Goal: Task Accomplishment & Management: Manage account settings

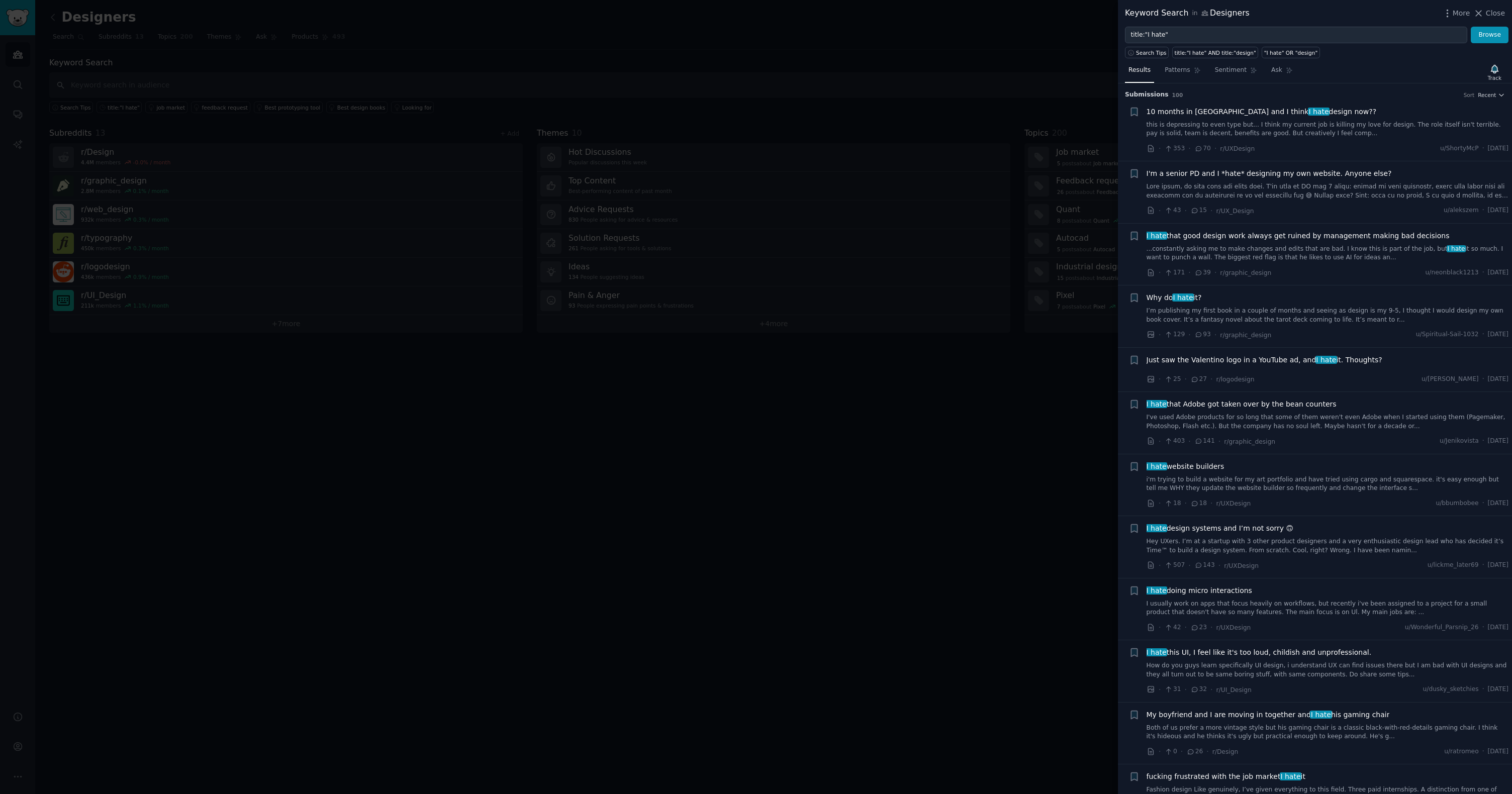
click at [722, 31] on div at bounding box center [756, 397] width 1512 height 794
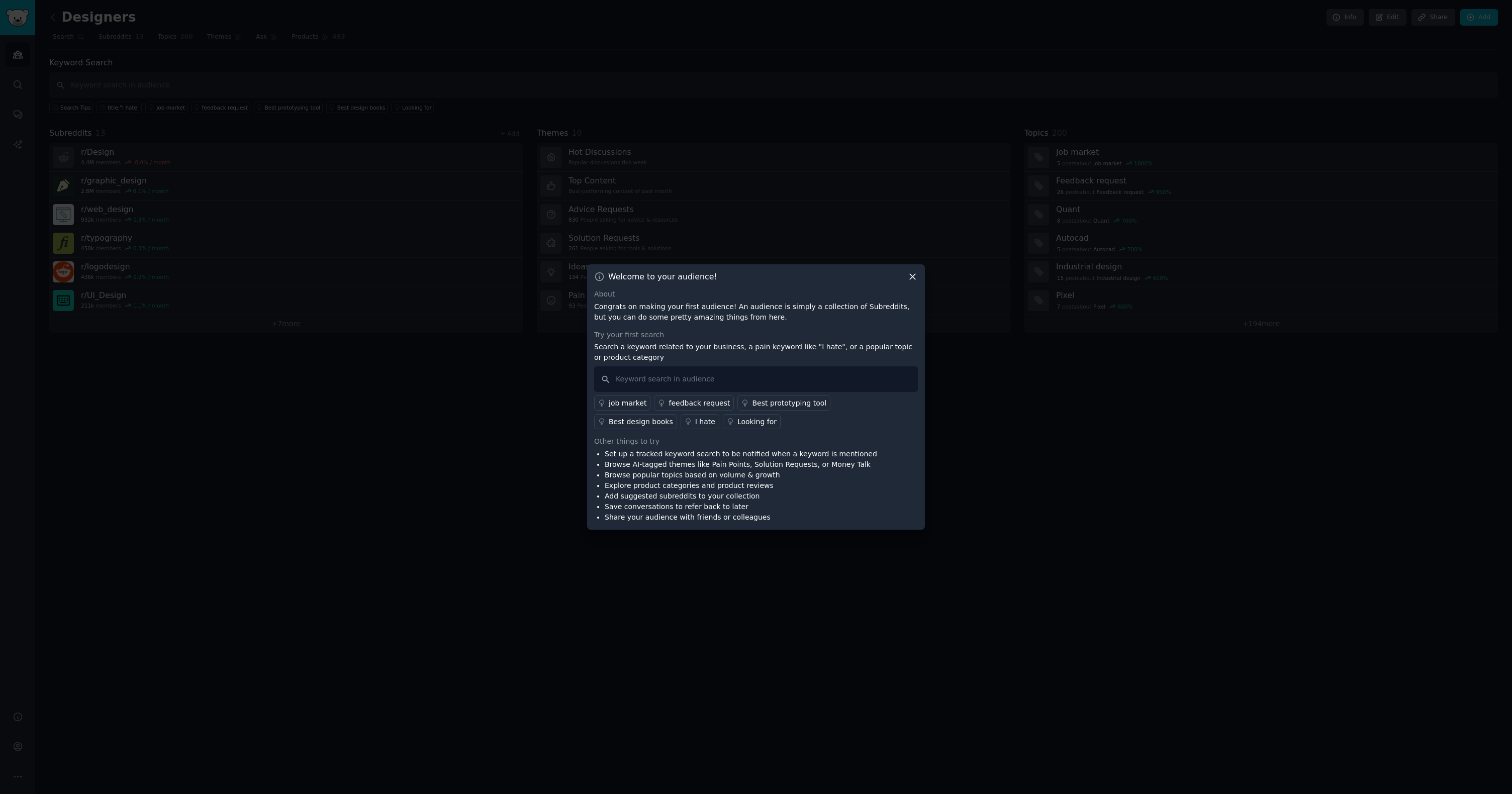
click at [913, 273] on icon at bounding box center [912, 276] width 10 height 10
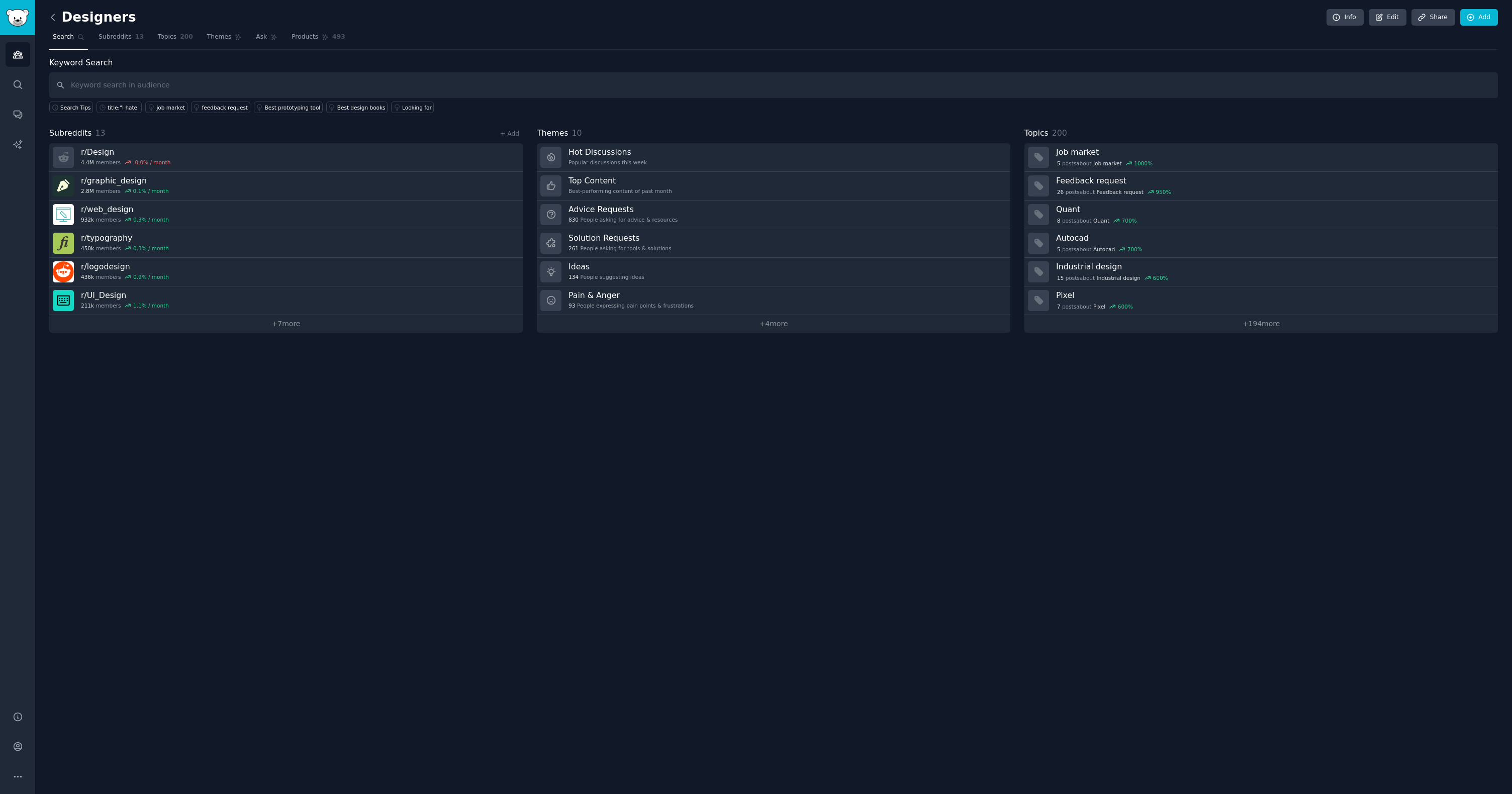
click at [57, 19] on icon at bounding box center [53, 18] width 10 height 10
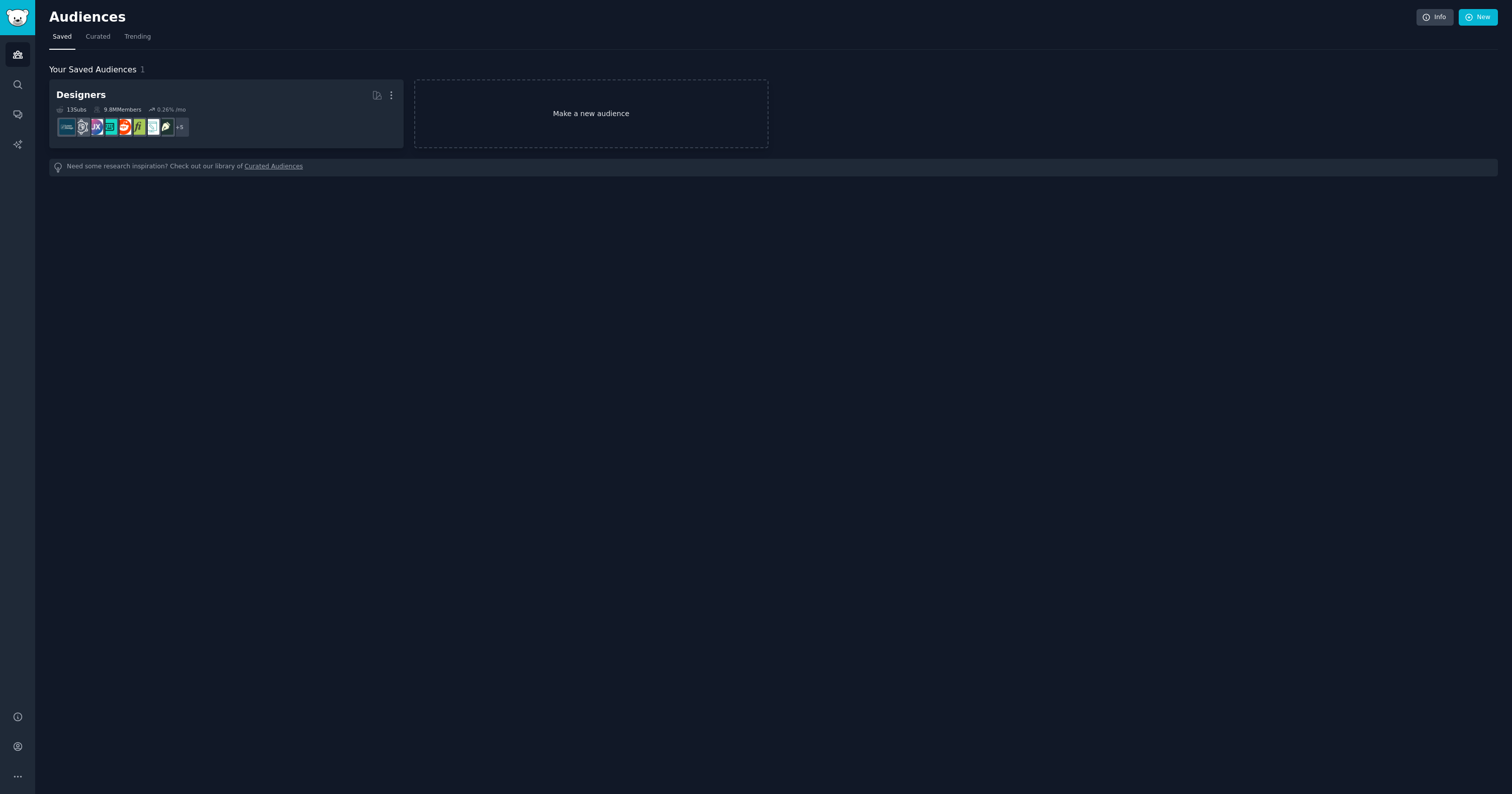
click at [539, 110] on link "Make a new audience" at bounding box center [591, 114] width 354 height 69
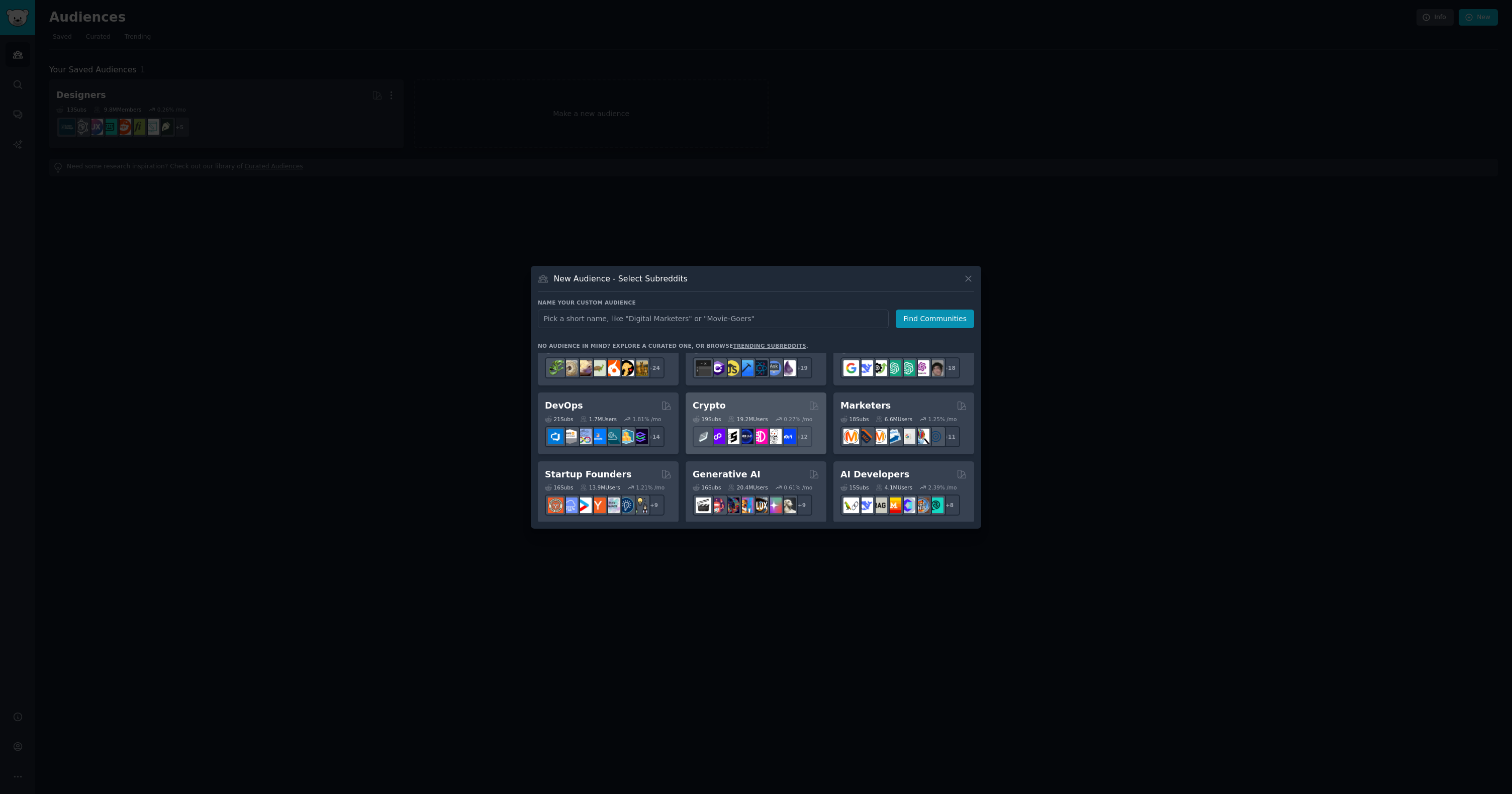
scroll to position [57, 0]
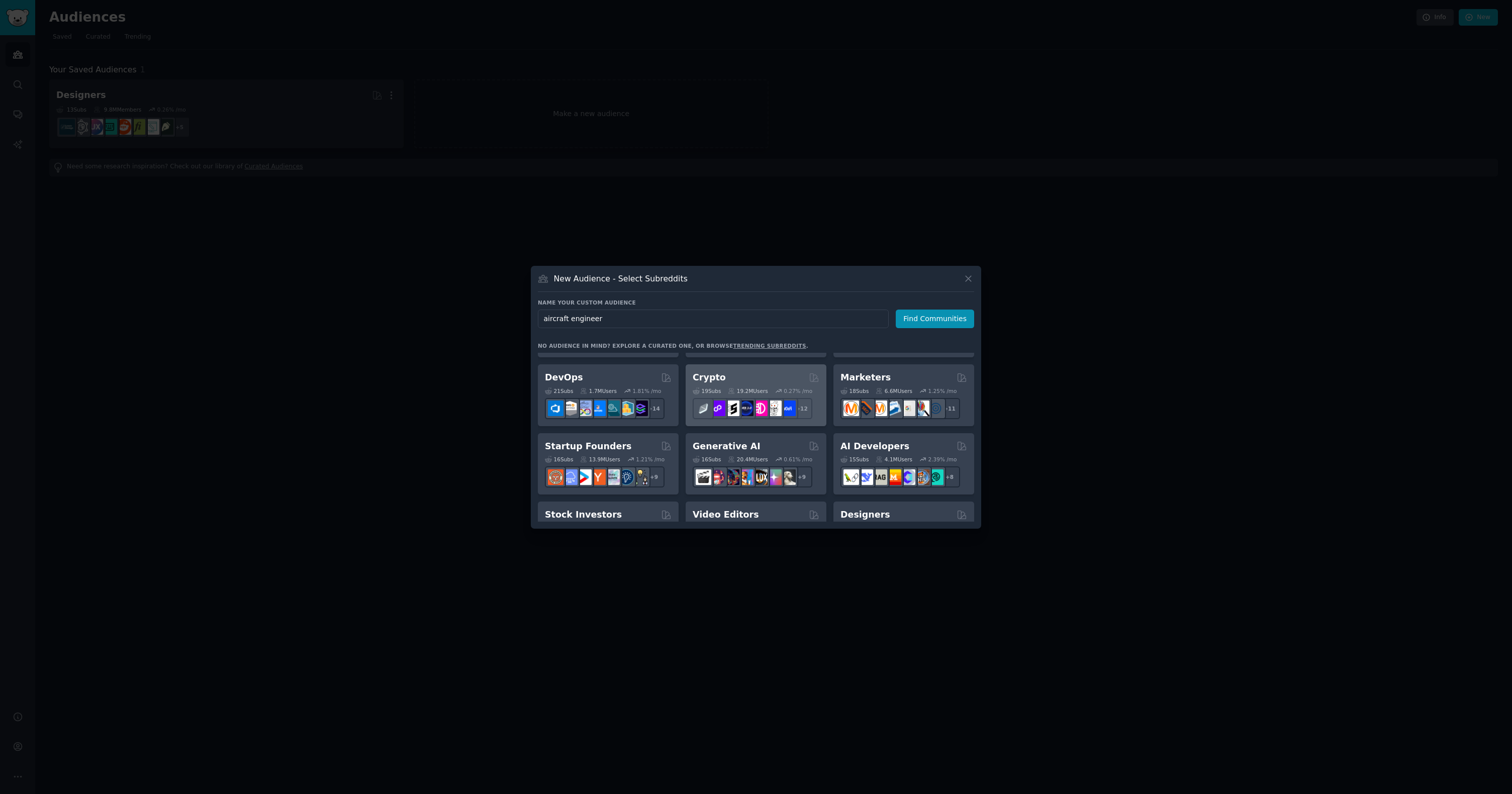
type input "aircraft engineers"
click button "Find Communities" at bounding box center [935, 319] width 78 height 19
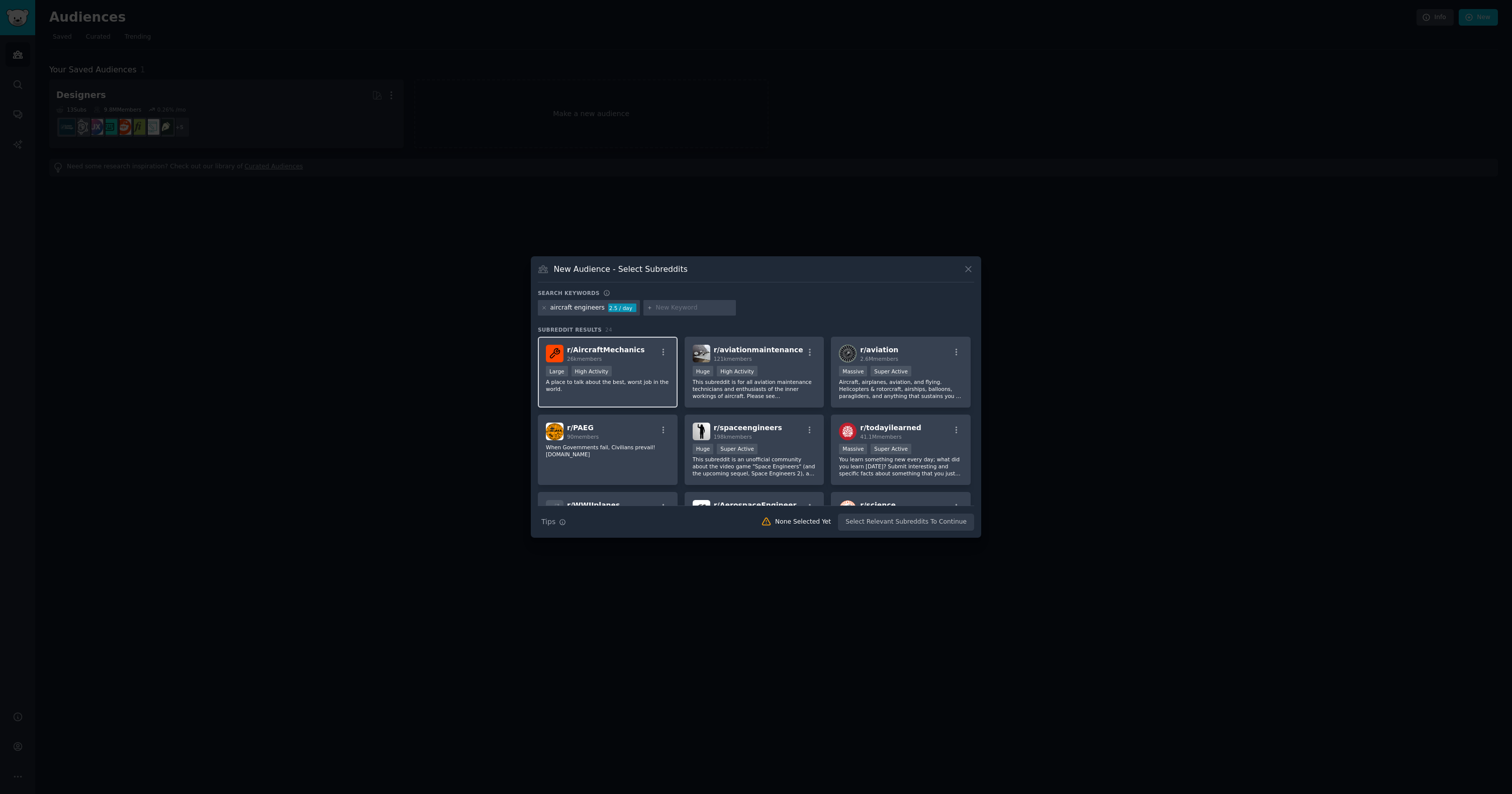
click at [655, 368] on div "Large High Activity" at bounding box center [608, 372] width 124 height 12
click at [806, 377] on div ">= 80th percentile for submissions / day Huge High Activity" at bounding box center [754, 372] width 124 height 12
click at [931, 374] on div ">= 95th percentile for submissions / day Massive Super Active" at bounding box center [901, 372] width 124 height 12
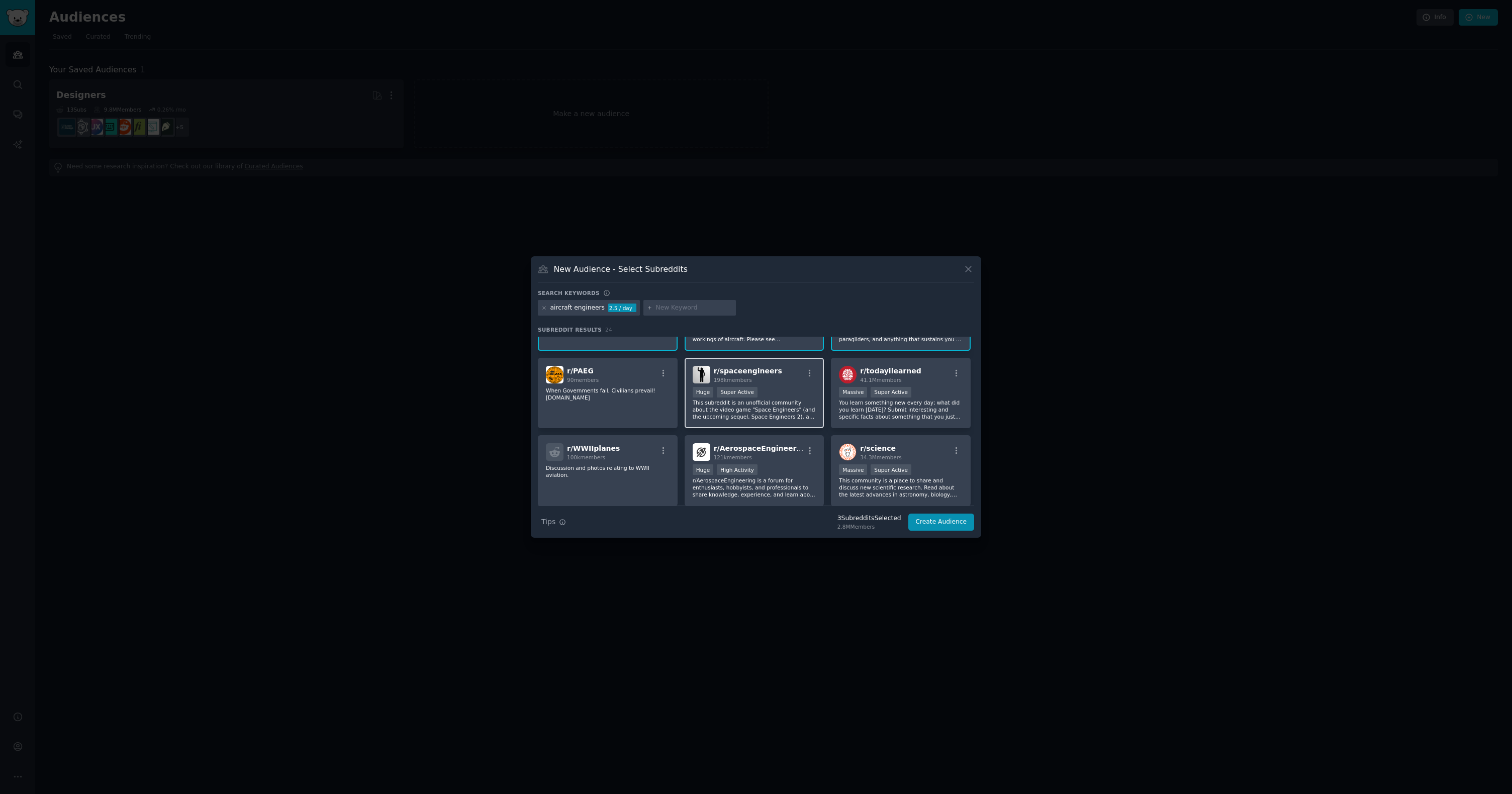
scroll to position [78, 0]
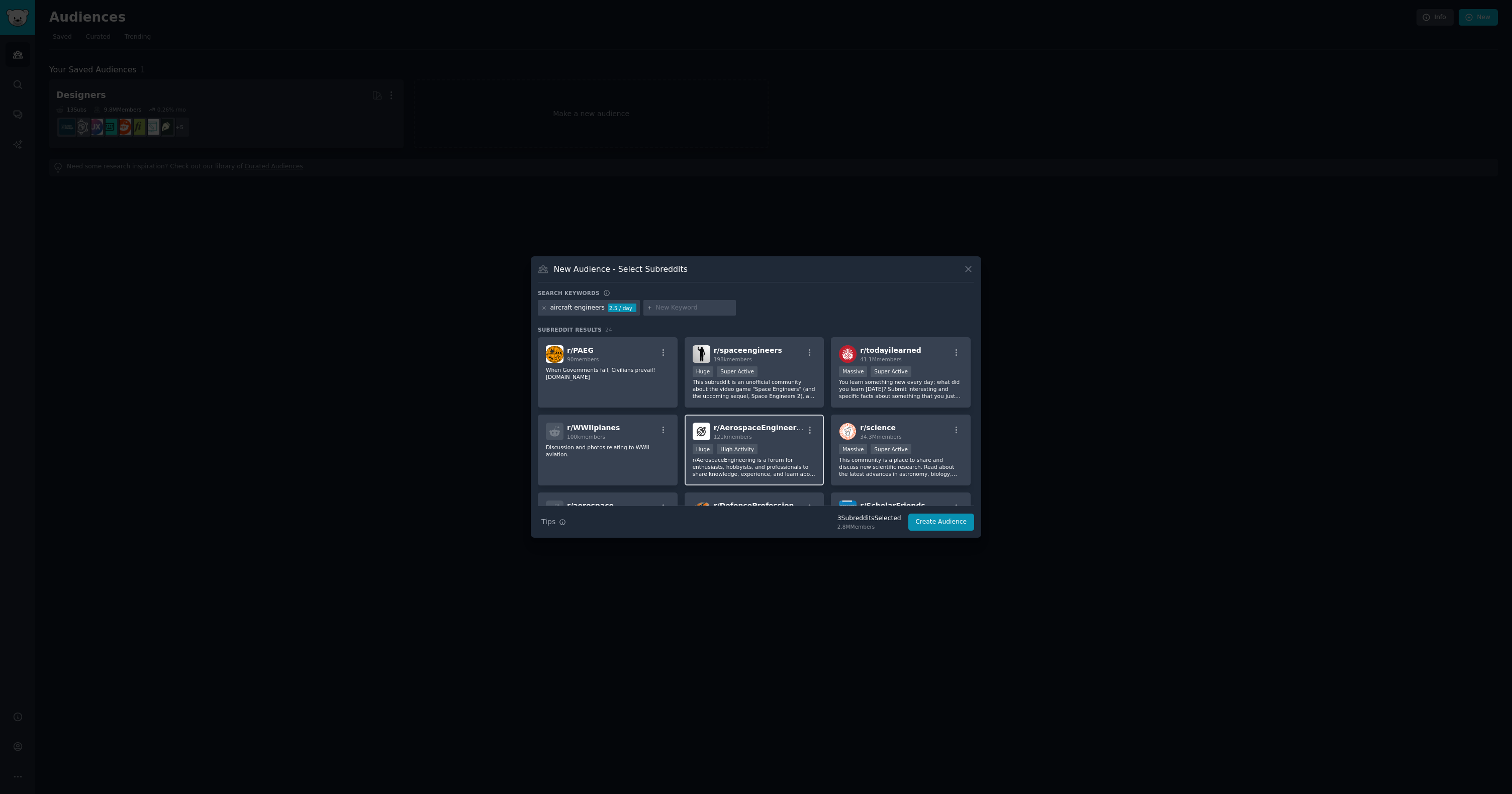
click at [773, 460] on p "r/AerospaceEngineering is a forum for enthusiasts, hobbyists, and professionals…" at bounding box center [754, 467] width 124 height 21
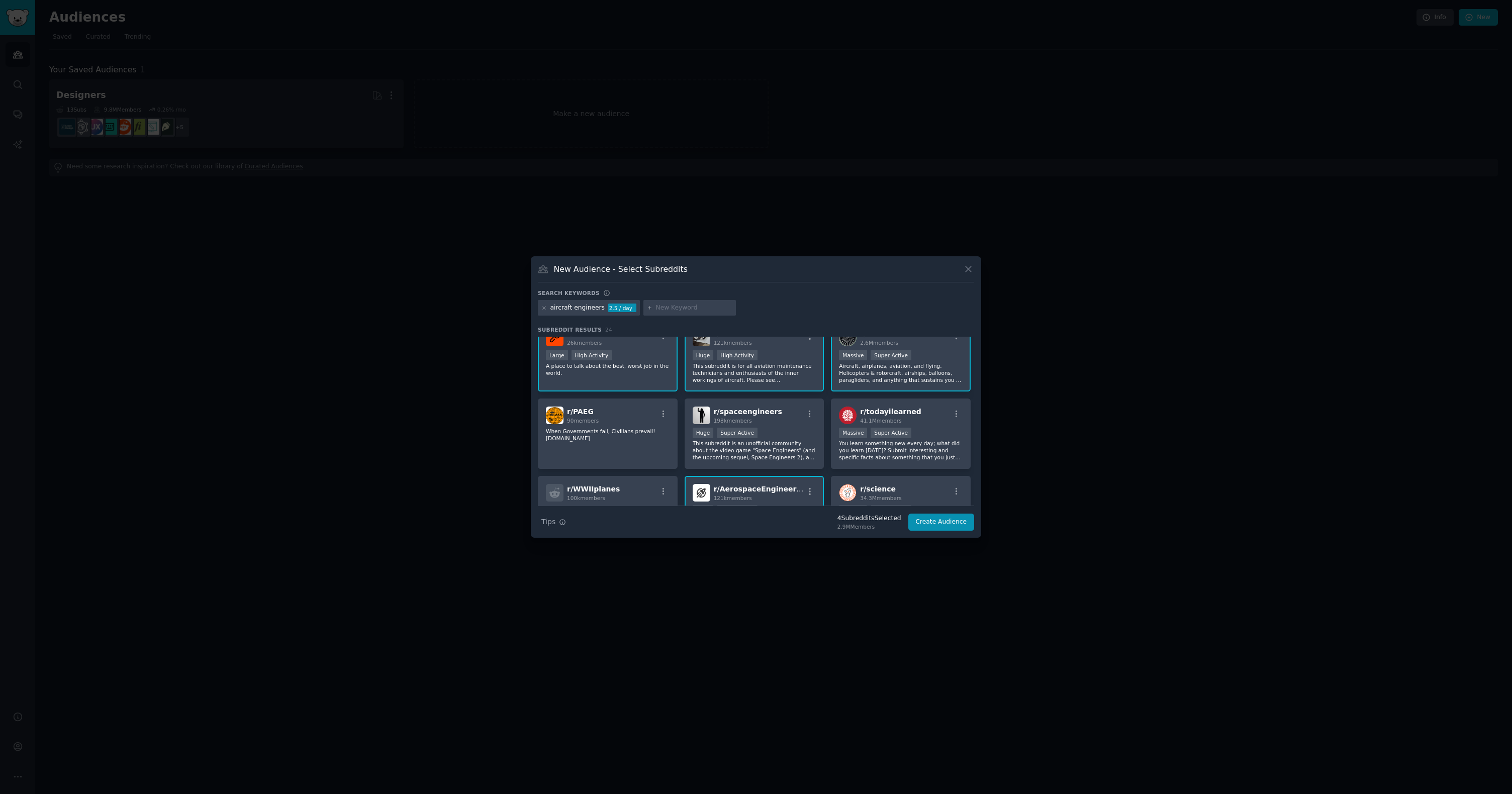
scroll to position [0, 0]
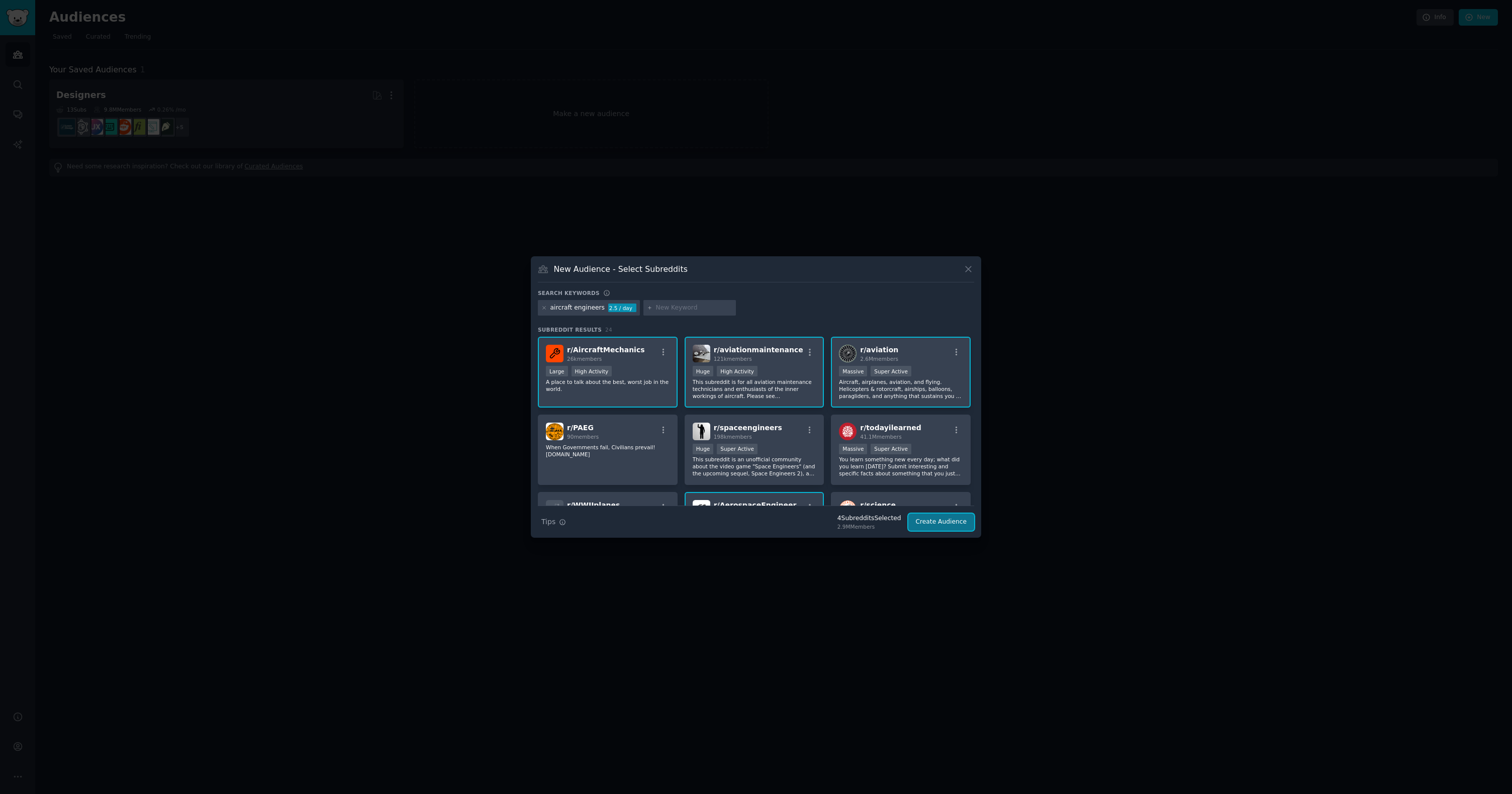
click at [941, 525] on button "Create Audience" at bounding box center [941, 522] width 67 height 17
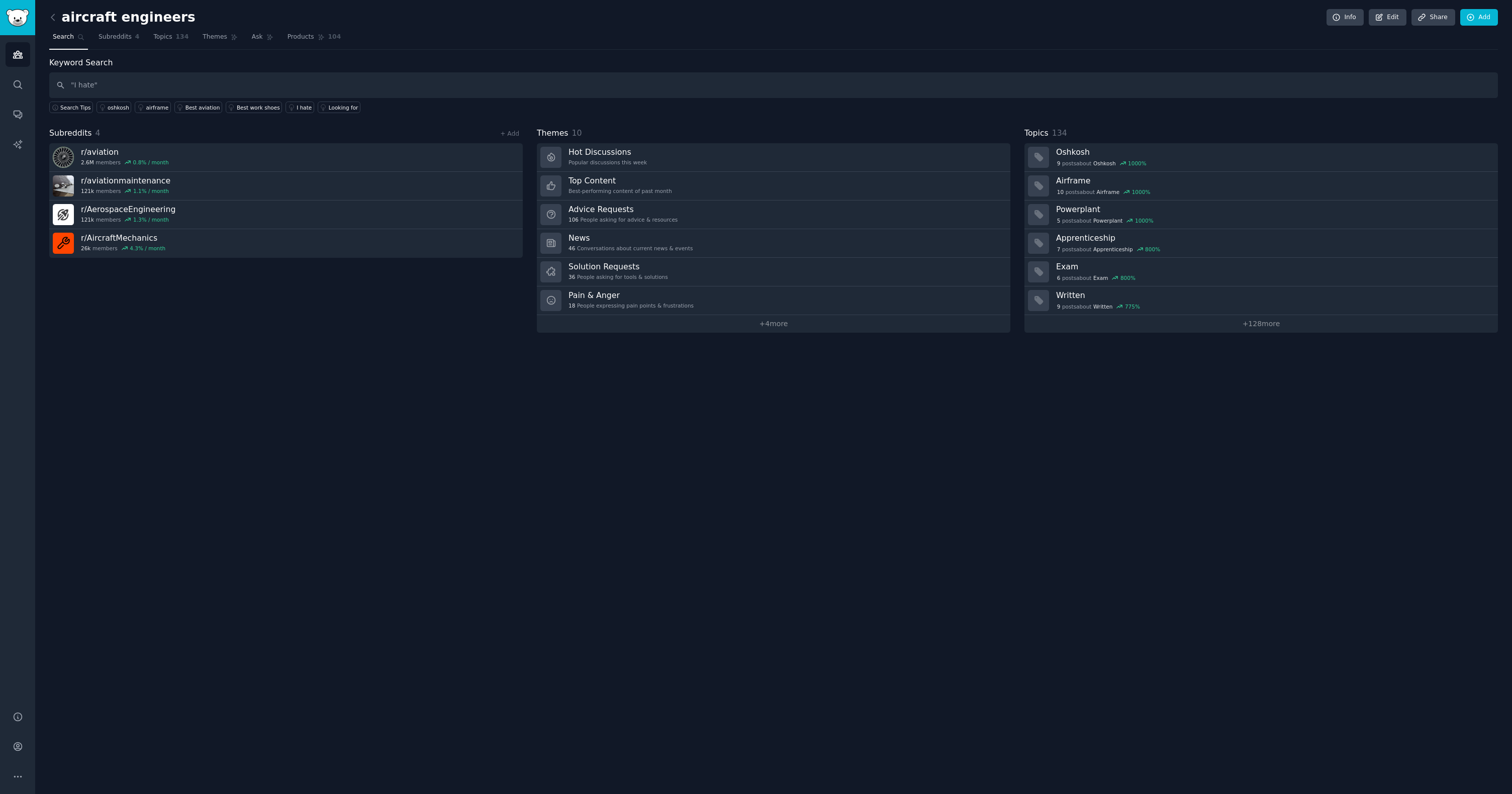
type input ""I hate""
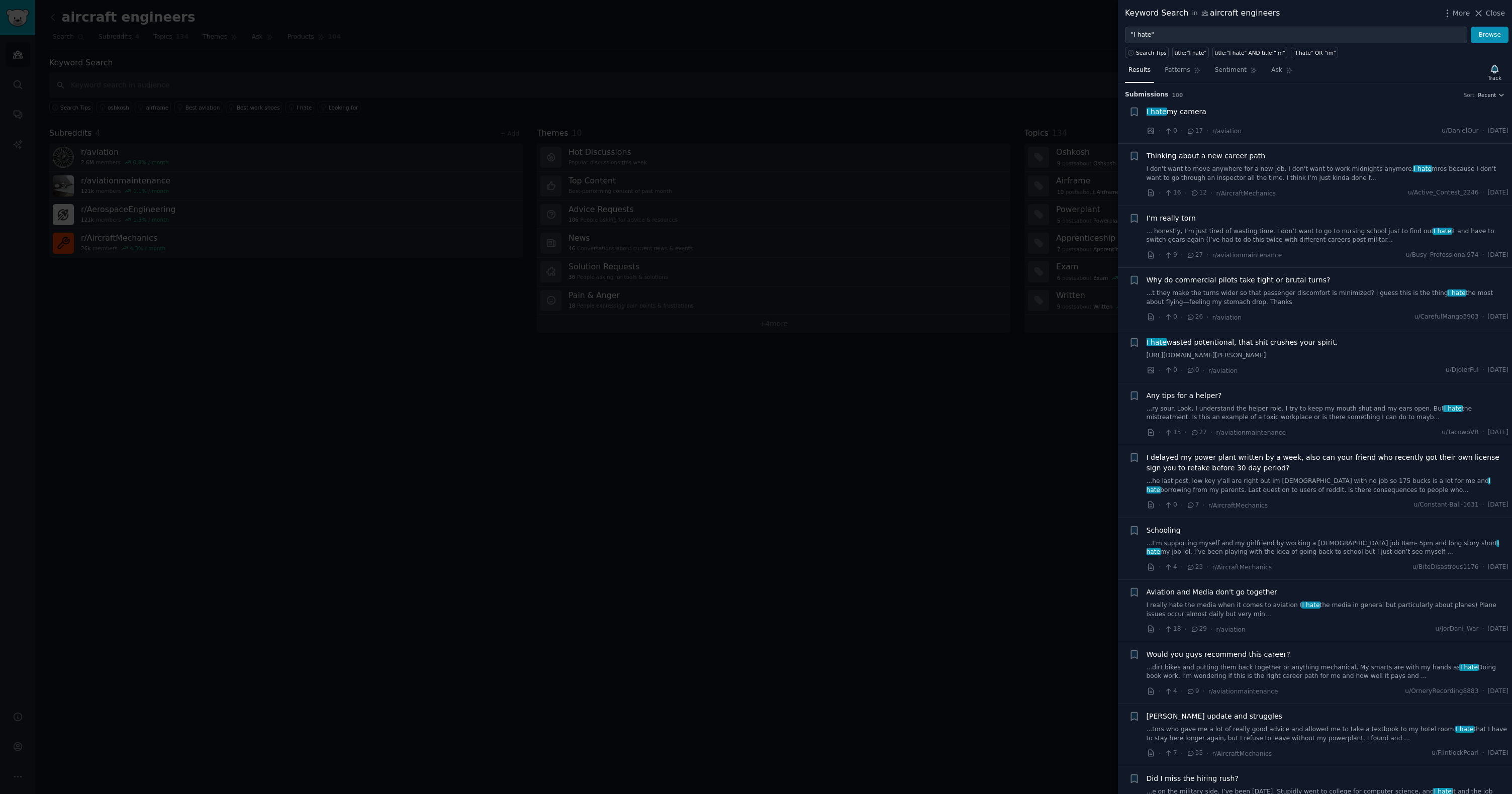
click at [1502, 93] on div "Submission s 100 Sort Recent + I hate my camera · 0 · 17 · r/aviation u/DanielO…" at bounding box center [1314, 439] width 394 height 711
click at [1499, 94] on icon "button" at bounding box center [1501, 95] width 7 height 7
click at [1473, 127] on div "Upvotes" at bounding box center [1454, 132] width 93 height 18
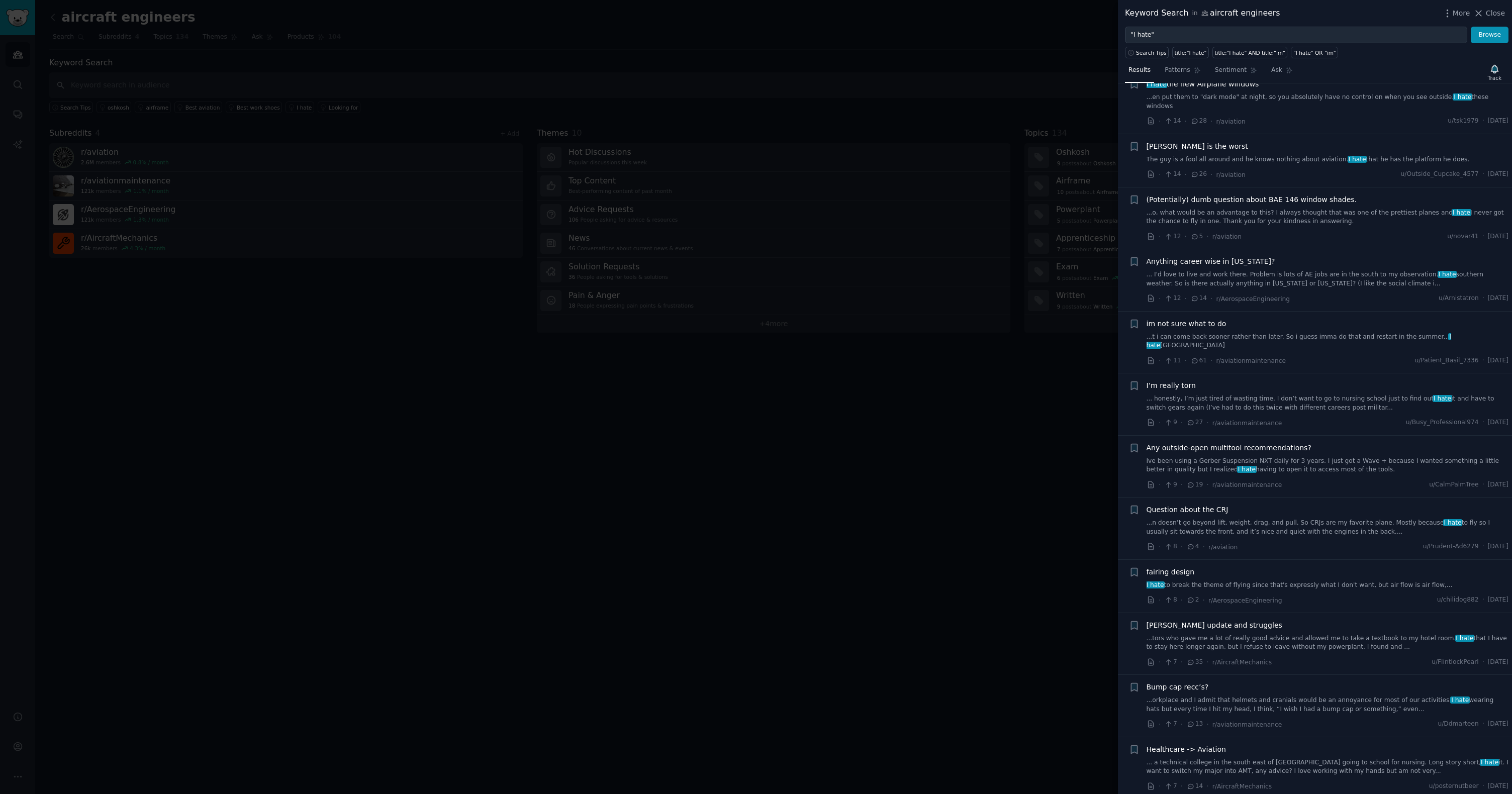
scroll to position [2257, 0]
click at [1256, 37] on input ""I hate"" at bounding box center [1296, 35] width 342 height 17
click at [1471, 27] on button "Browse" at bounding box center [1490, 35] width 38 height 17
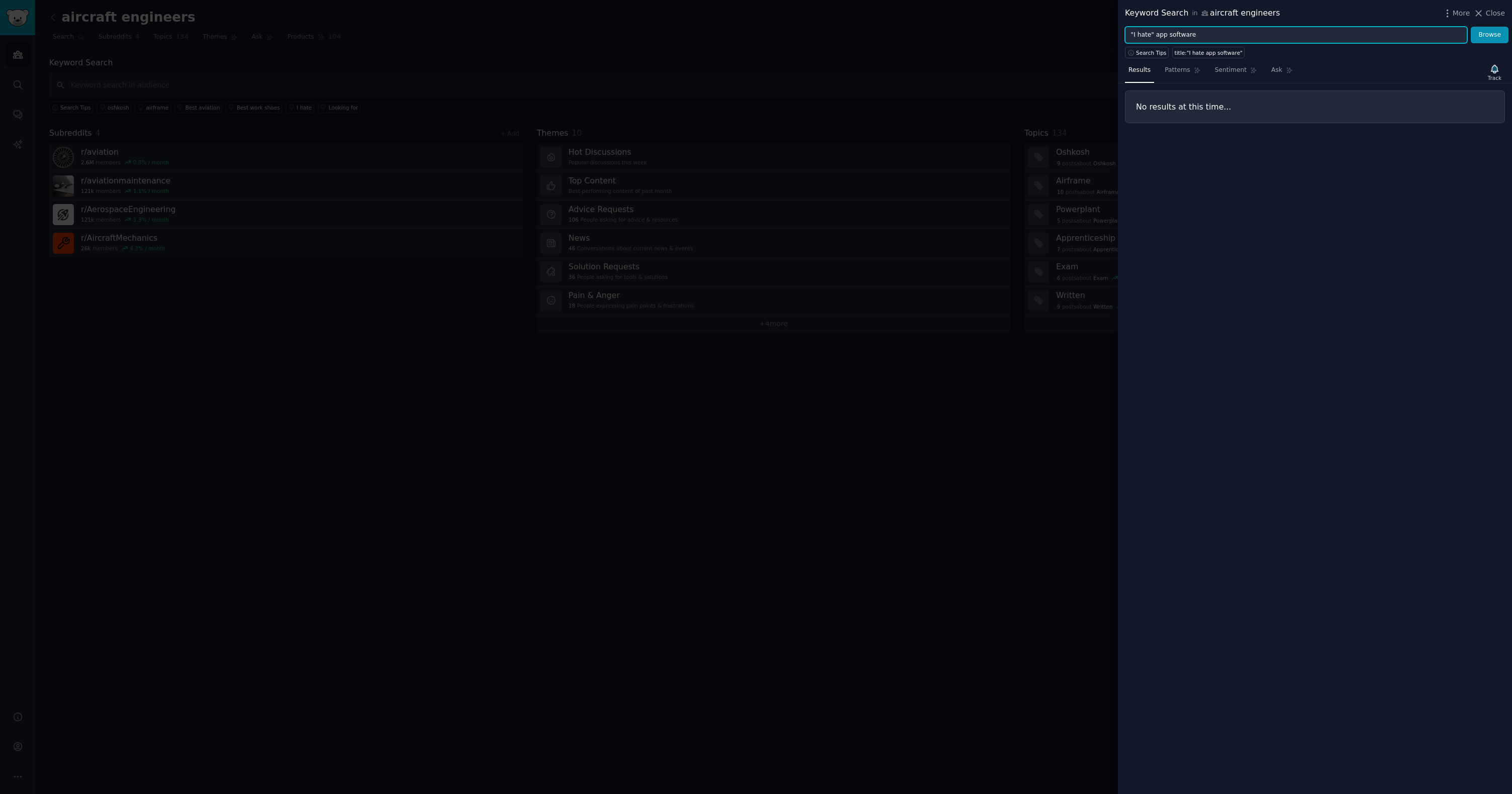
click at [1174, 34] on input ""I hate" app software" at bounding box center [1296, 35] width 342 height 17
click at [1471, 27] on button "Browse" at bounding box center [1490, 35] width 38 height 17
click at [1179, 31] on input ""I hate" app" at bounding box center [1296, 35] width 342 height 17
type input ""I hate""
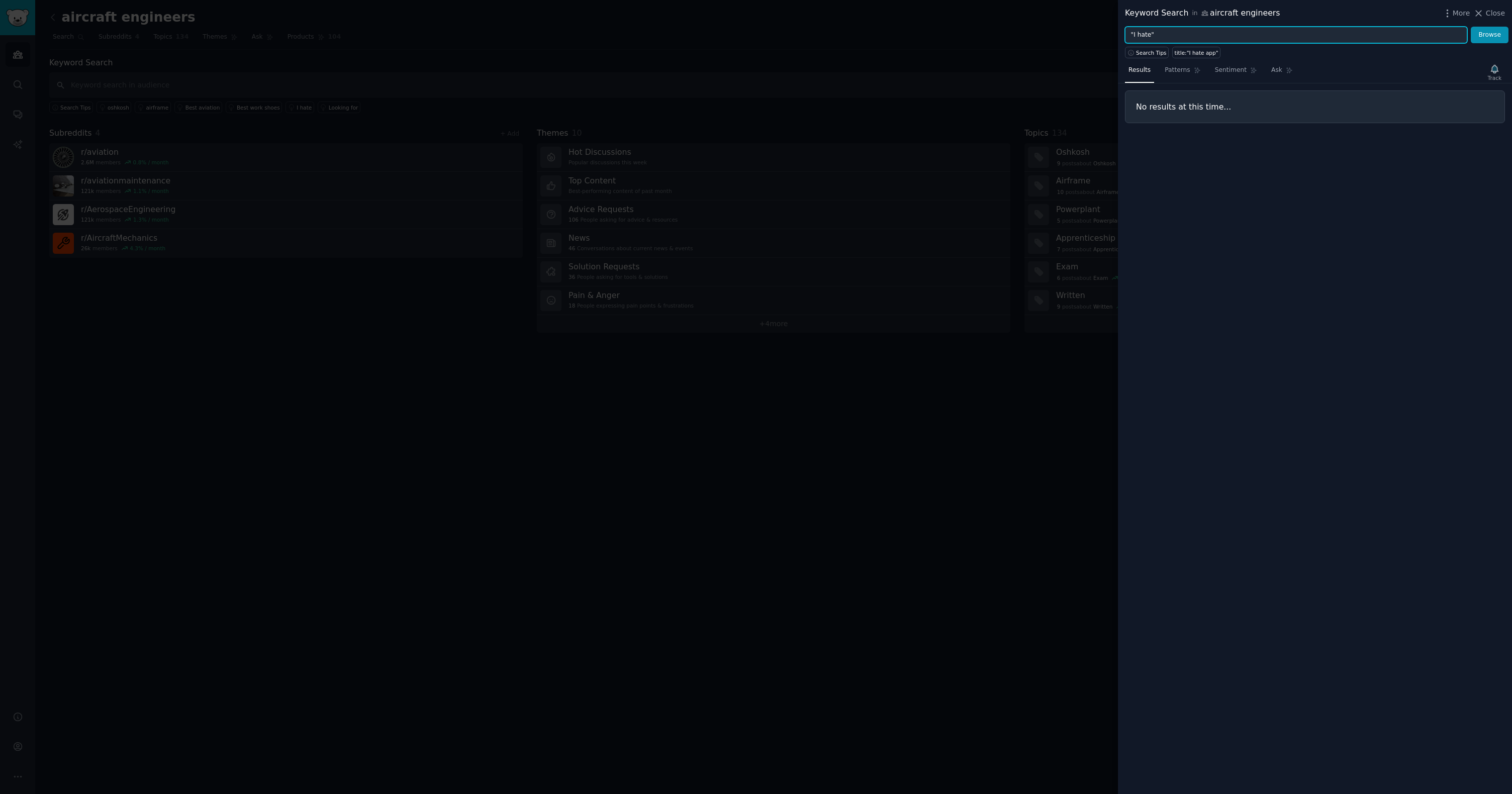
click at [1471, 27] on button "Browse" at bounding box center [1490, 35] width 38 height 17
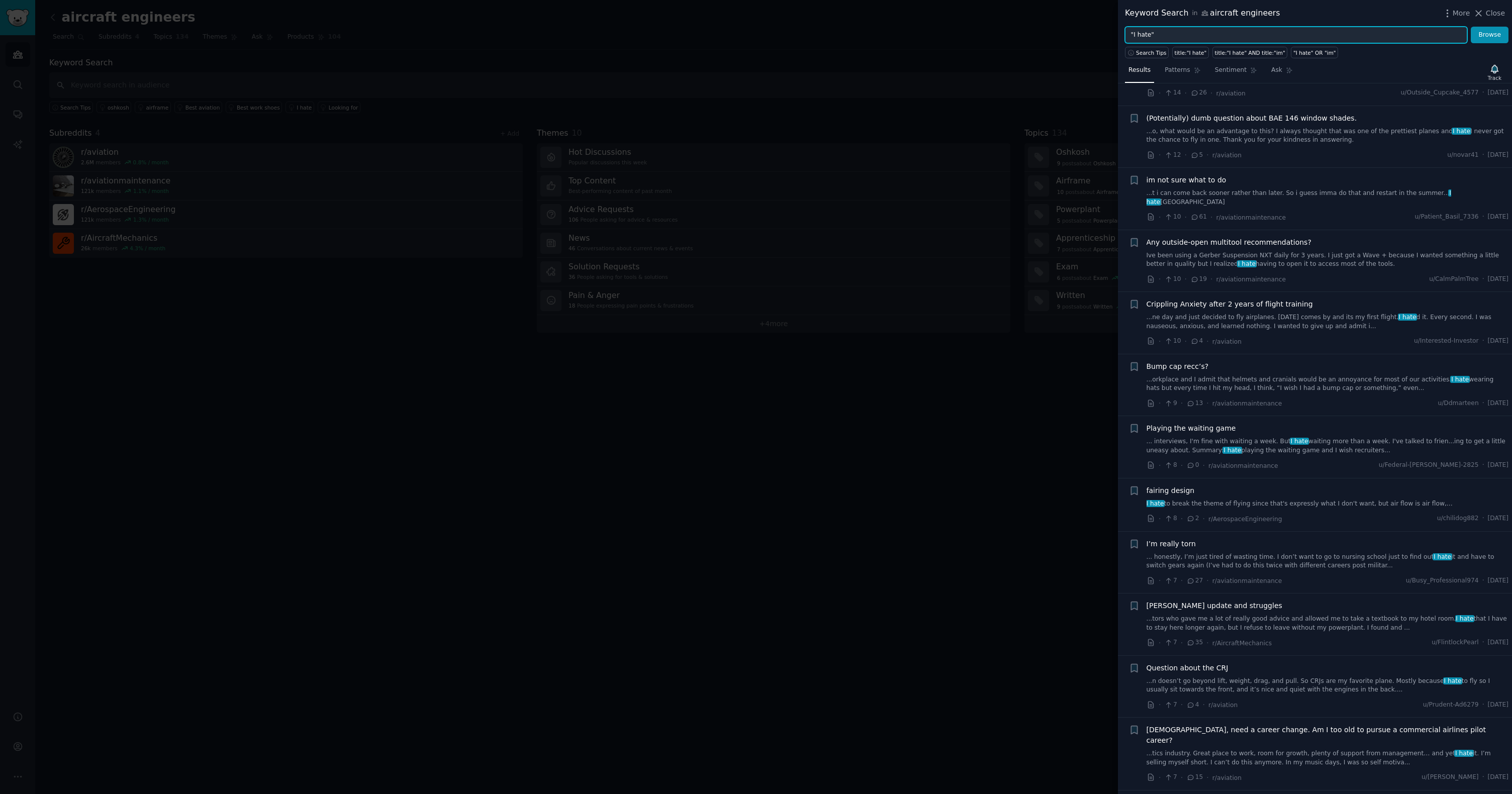
scroll to position [2440, 0]
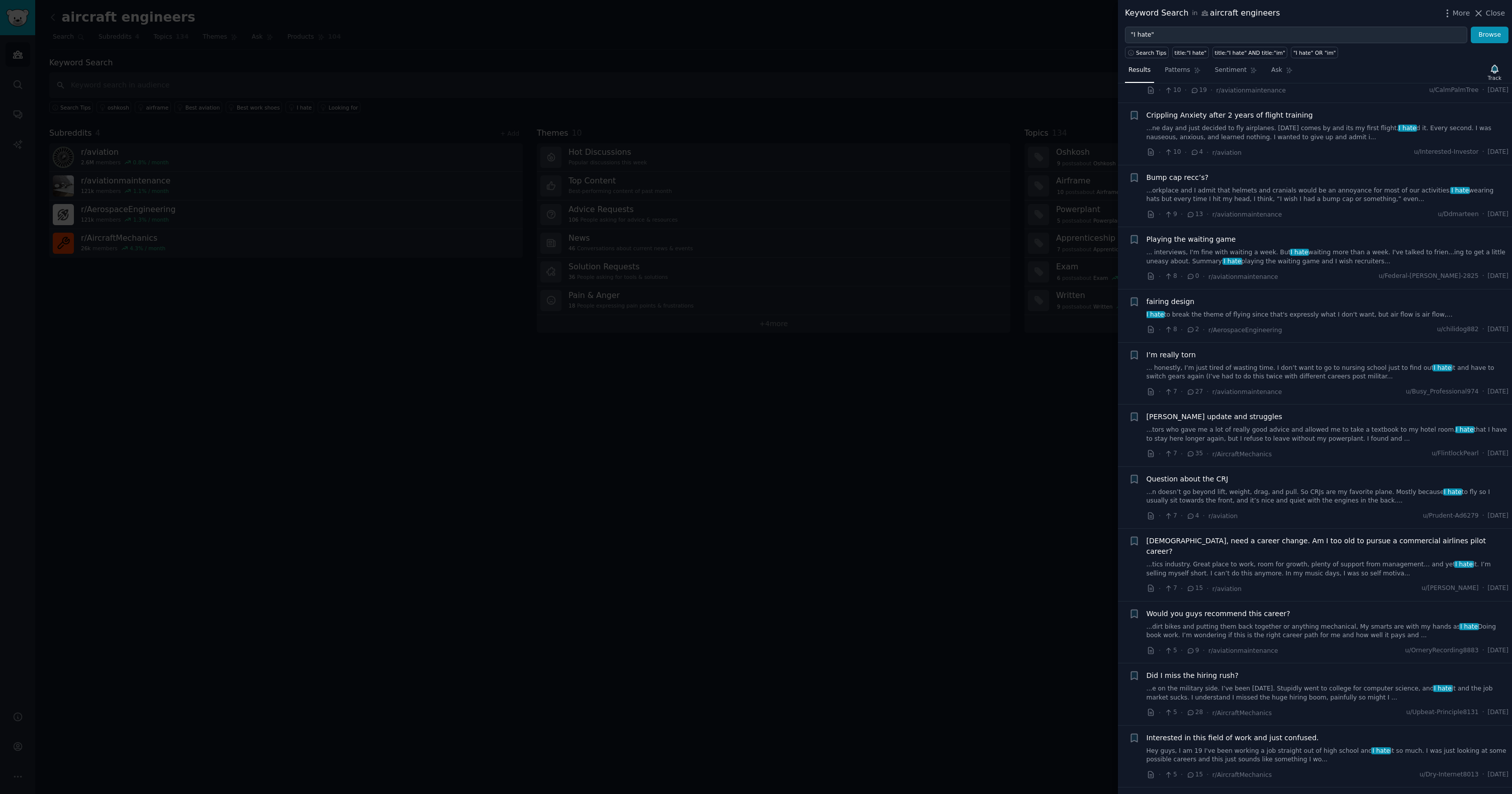
click at [1506, 12] on div "Keyword Search in aircraft engineers More Close" at bounding box center [1314, 13] width 394 height 27
click at [1504, 13] on span "Close" at bounding box center [1495, 13] width 19 height 10
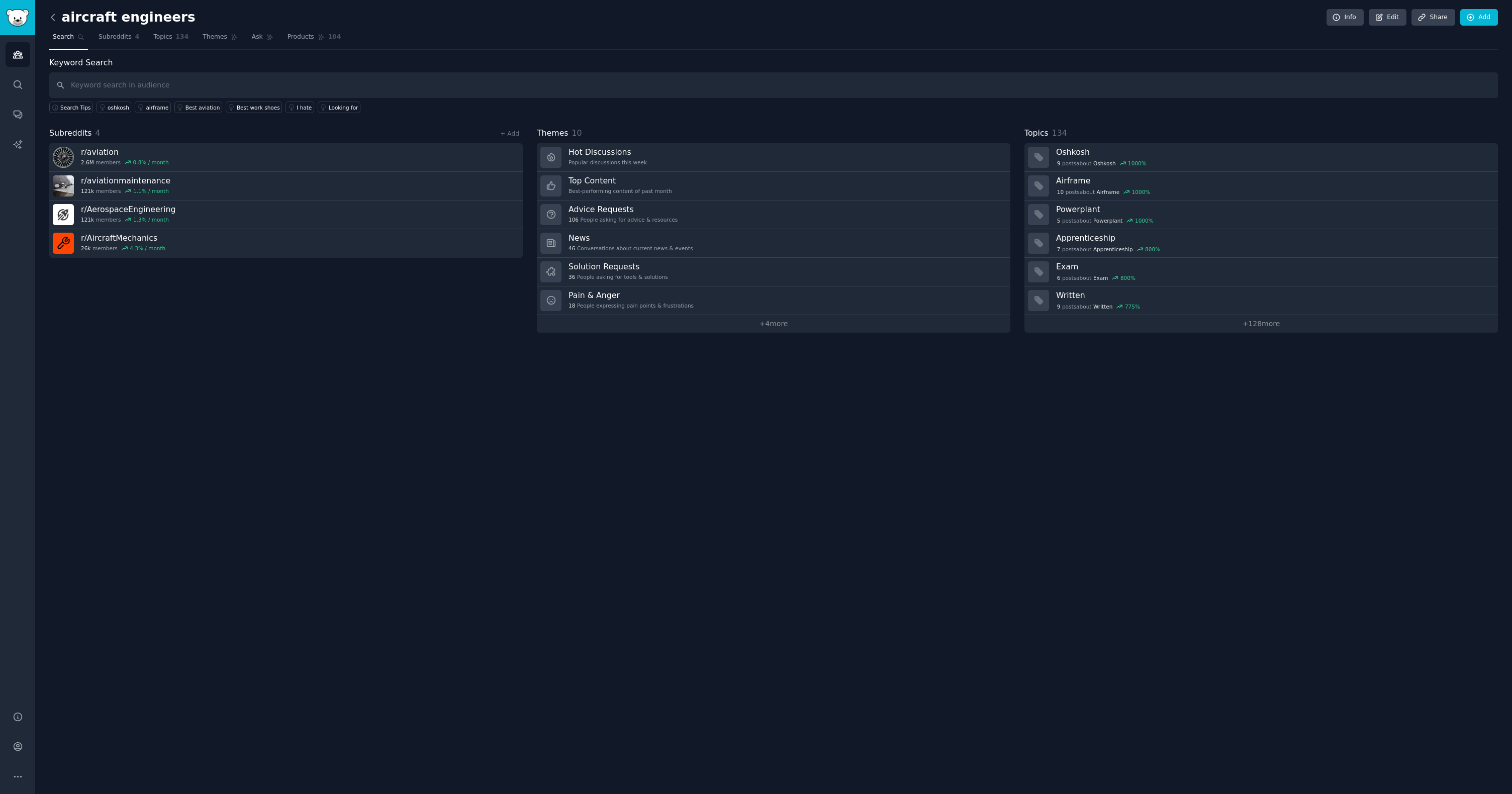
click at [50, 20] on icon at bounding box center [53, 18] width 10 height 10
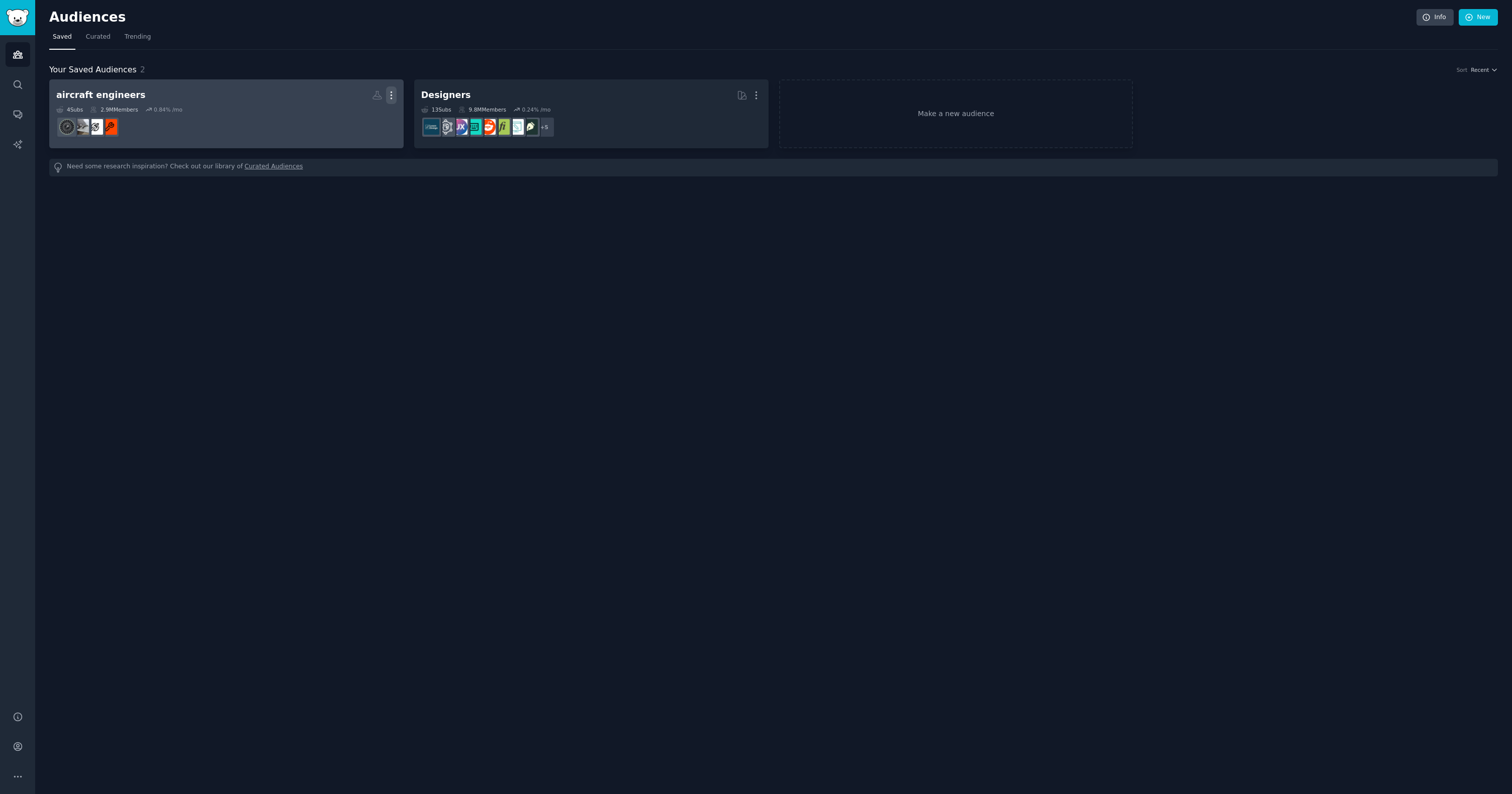
click at [387, 95] on icon "button" at bounding box center [391, 95] width 10 height 10
click at [243, 127] on dd at bounding box center [226, 126] width 340 height 28
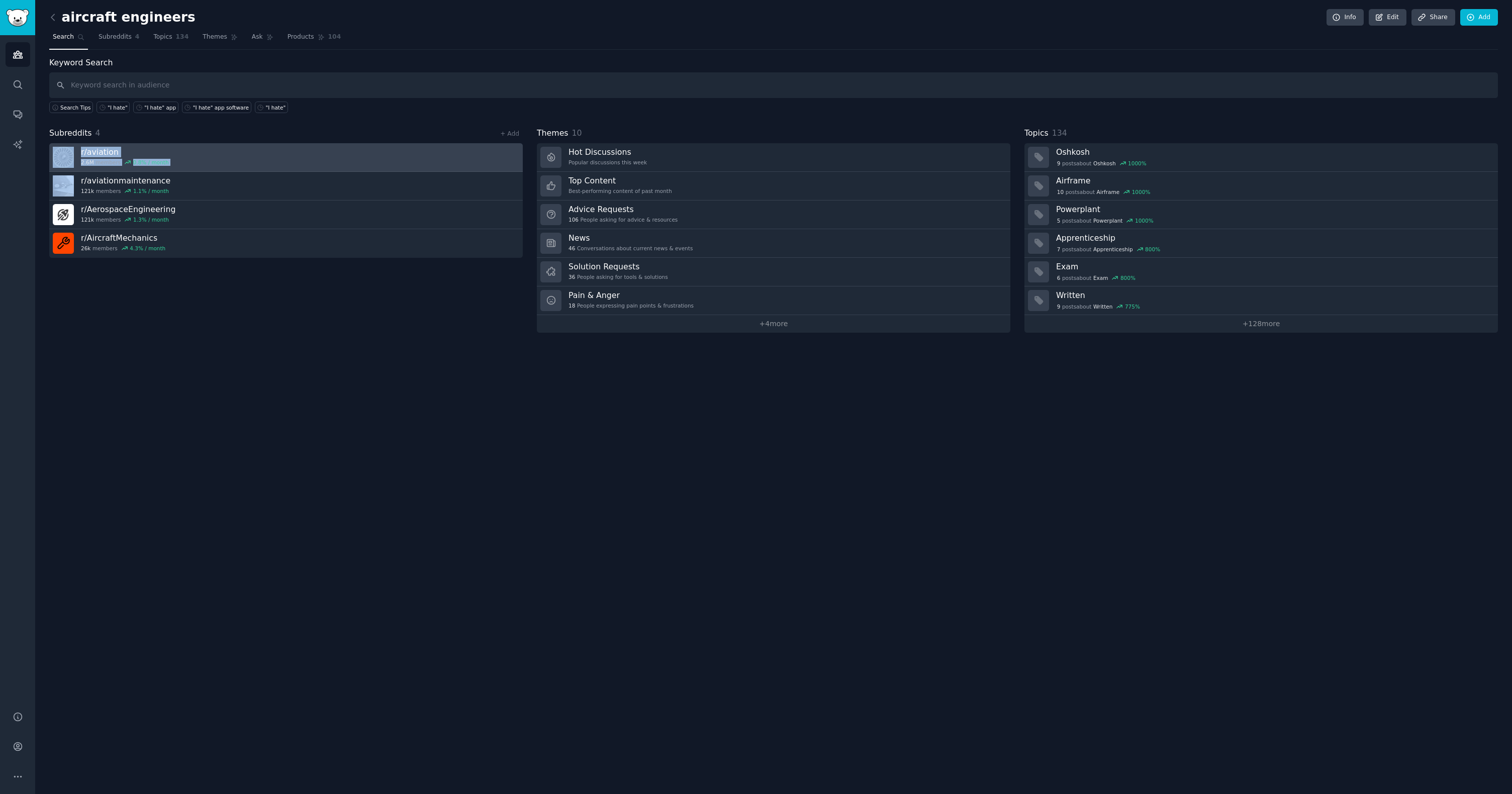
click at [200, 153] on link "r/ aviation 2.6M members 0.8 % / month" at bounding box center [286, 158] width 473 height 29
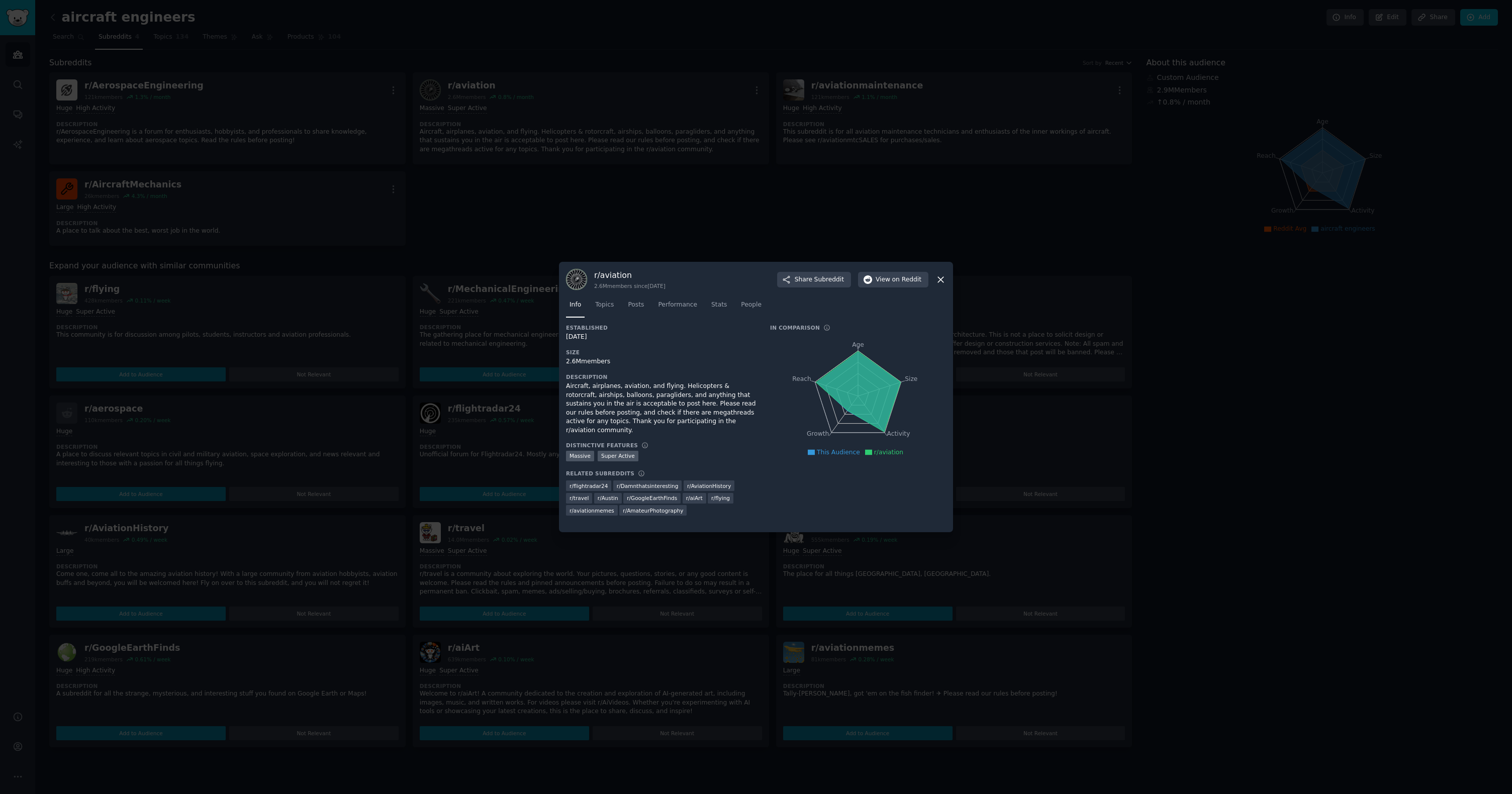
click at [942, 275] on icon at bounding box center [941, 280] width 10 height 10
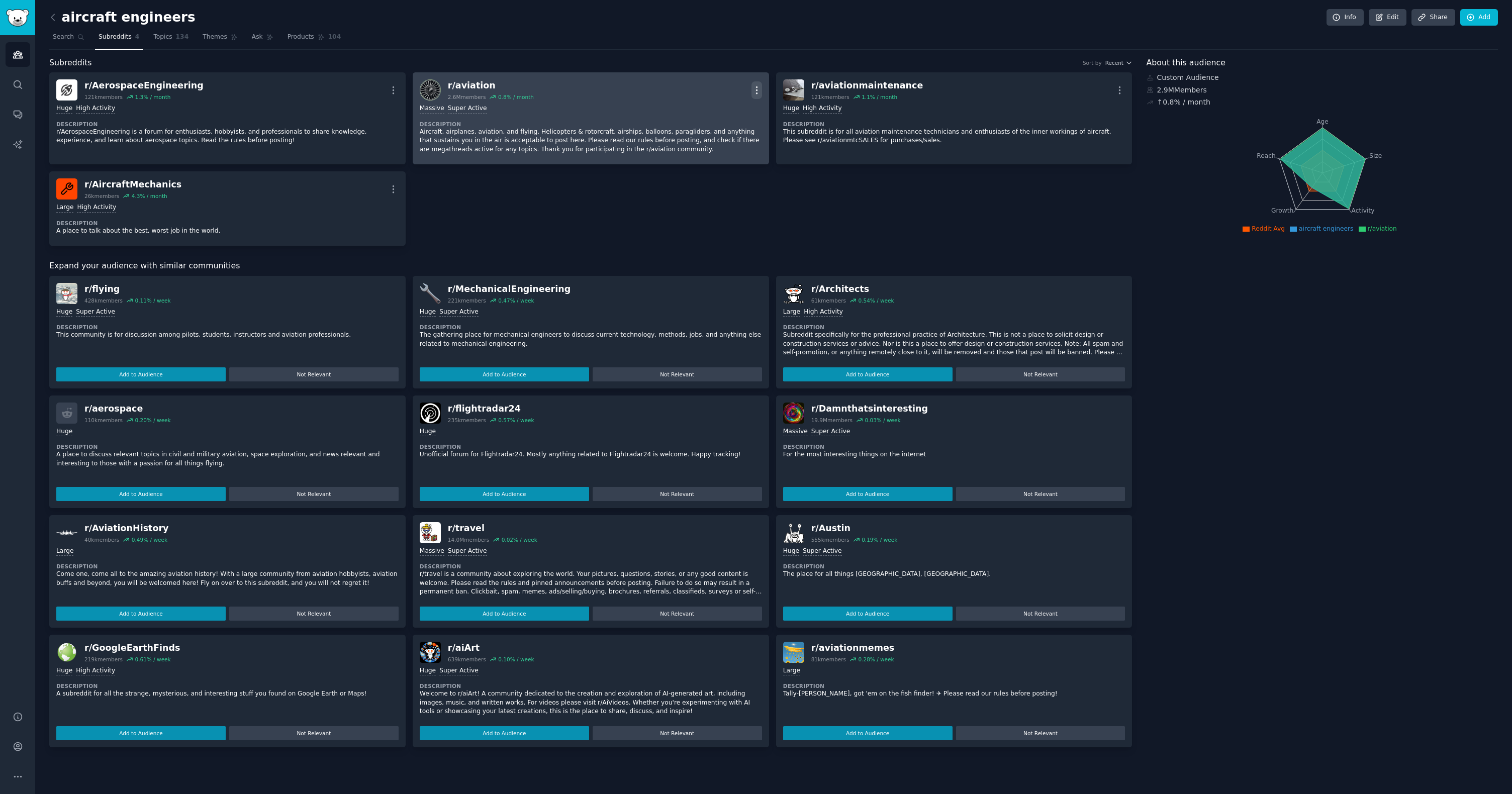
click at [761, 88] on icon "button" at bounding box center [756, 90] width 10 height 10
click at [724, 133] on p "Delete" at bounding box center [717, 129] width 23 height 10
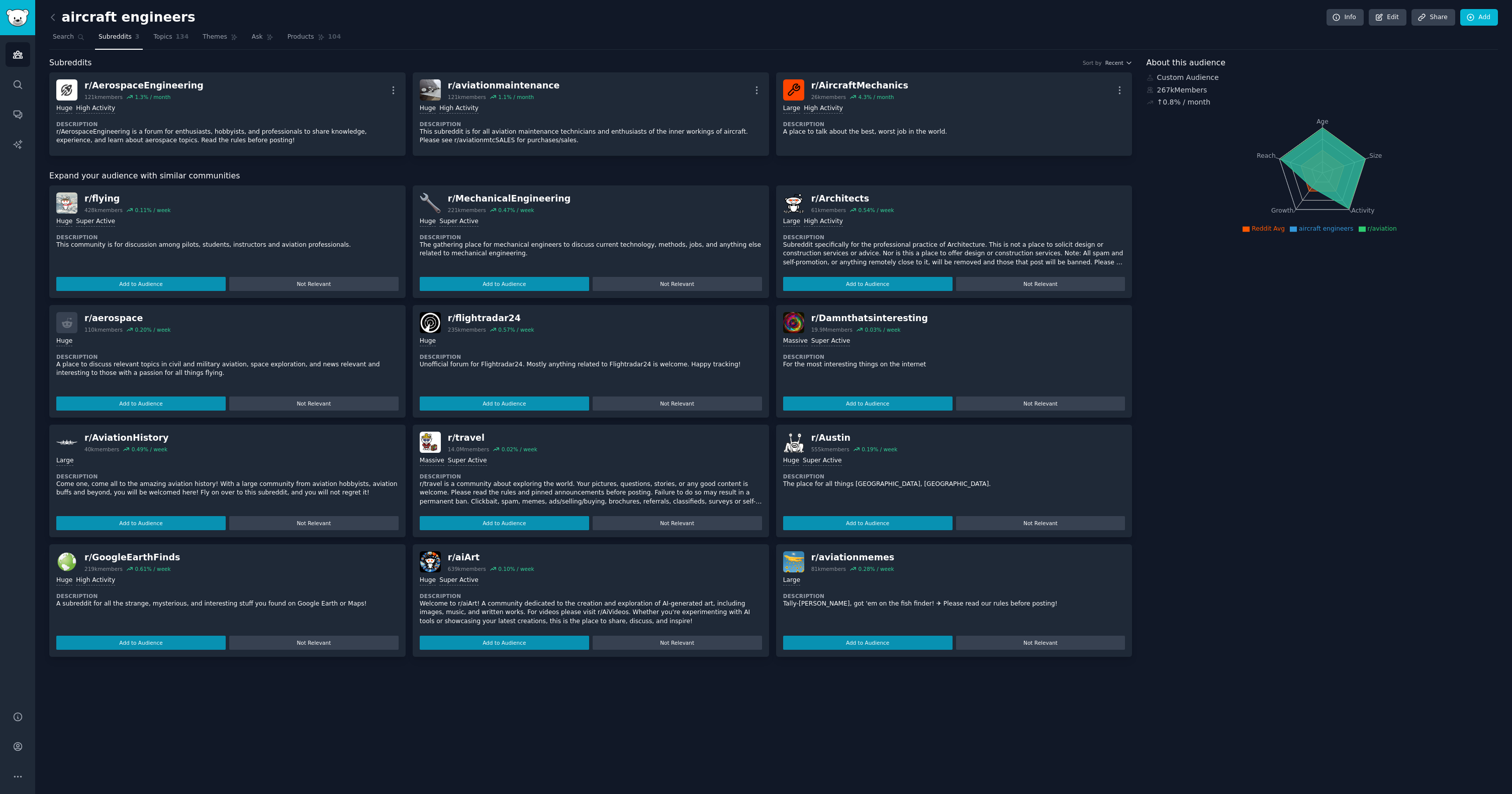
click at [722, 128] on p "This subreddit is for all aviation maintenance technicians and enthusiasts of t…" at bounding box center [591, 136] width 342 height 18
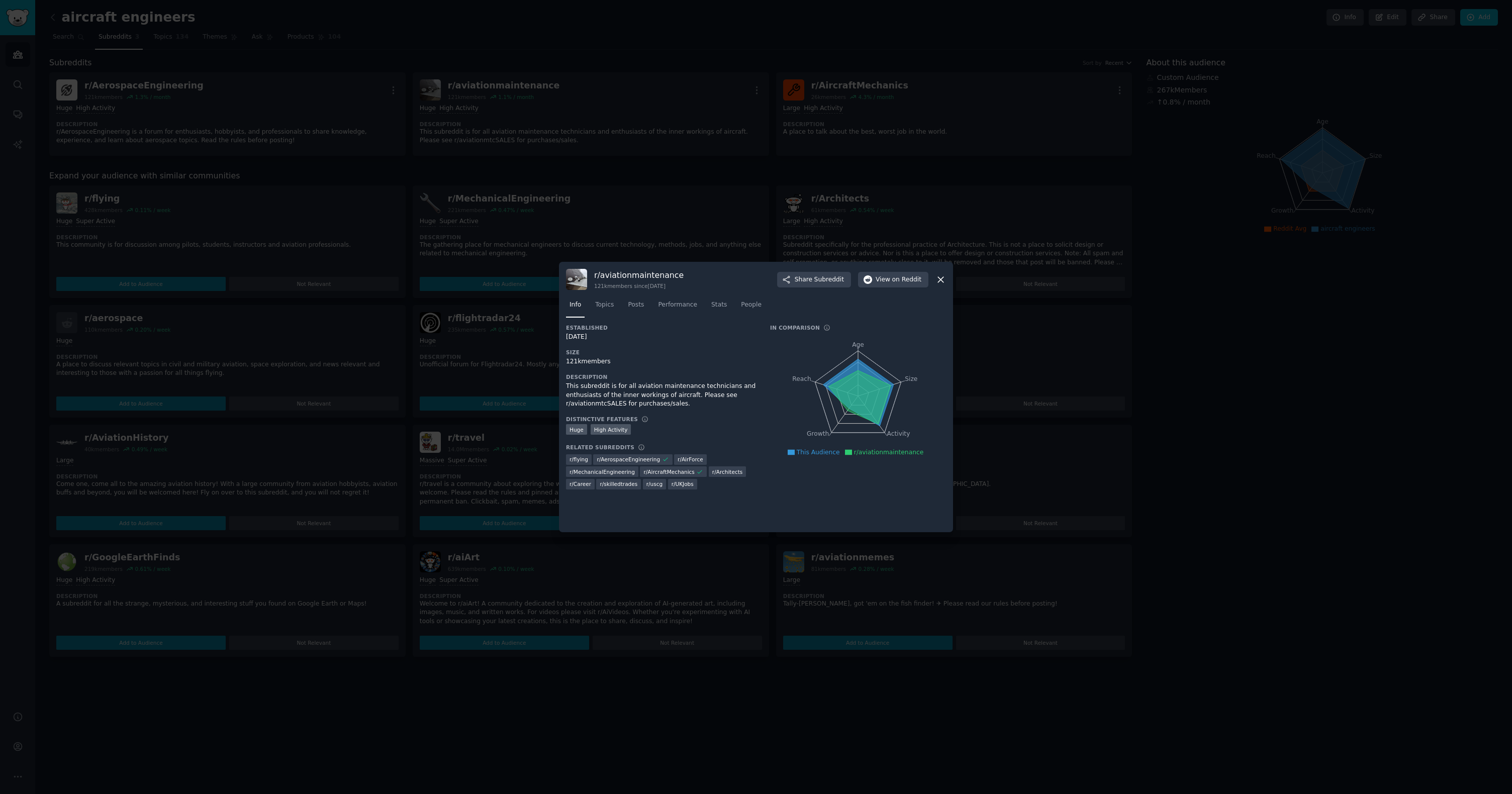
click at [791, 201] on div at bounding box center [756, 397] width 1512 height 794
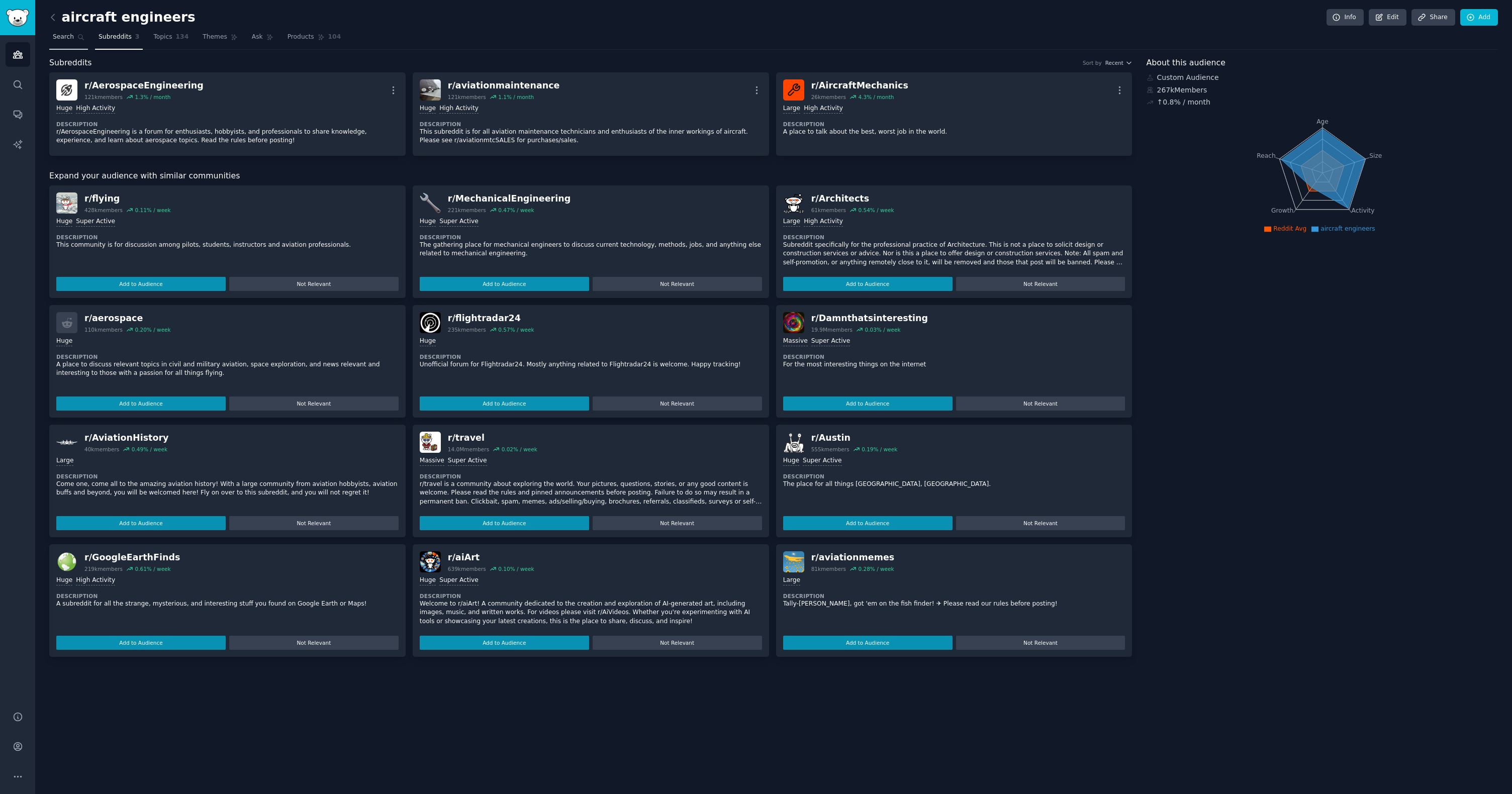
click at [65, 32] on link "Search" at bounding box center [68, 40] width 38 height 21
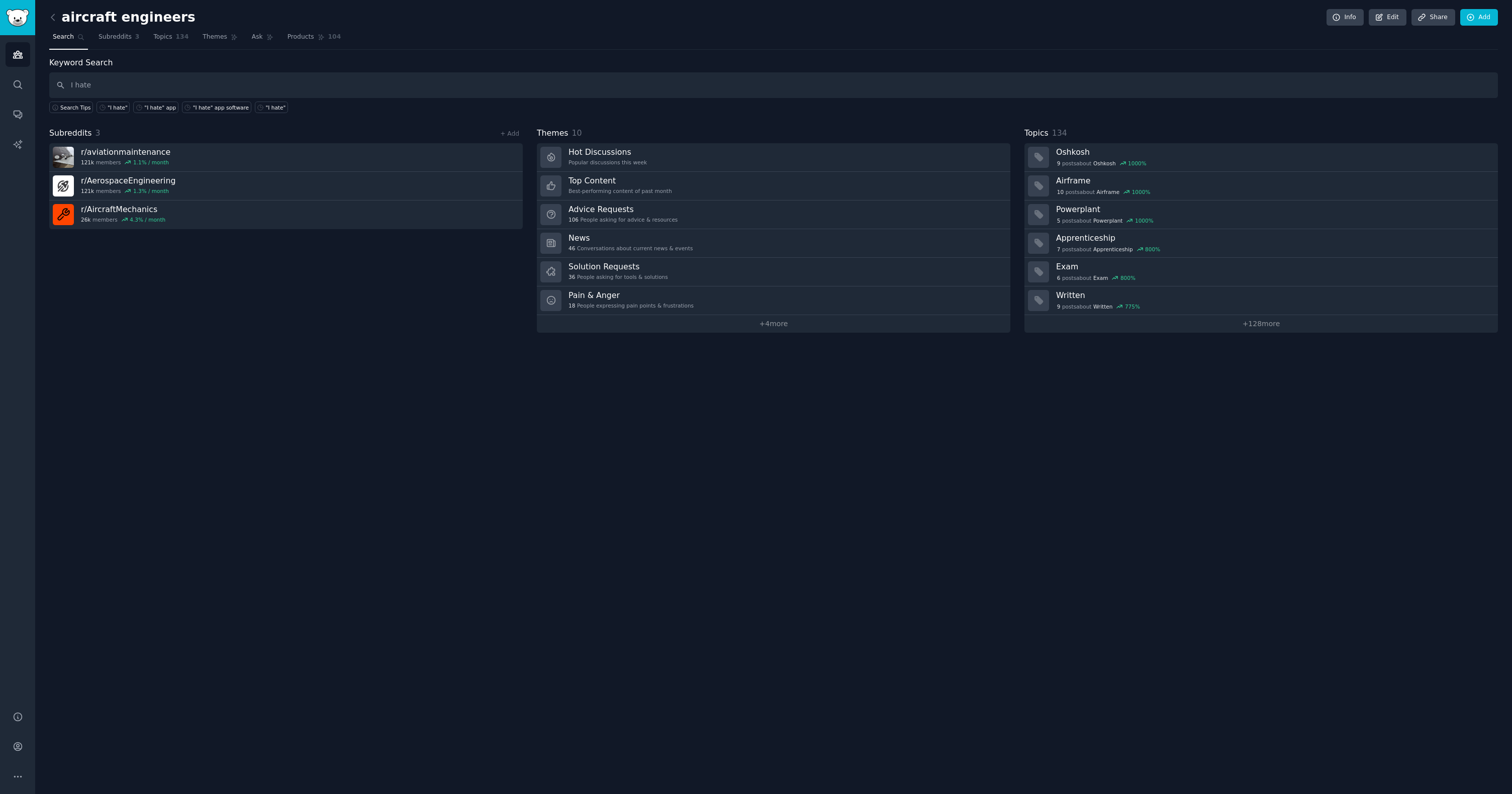
type input "I hate"
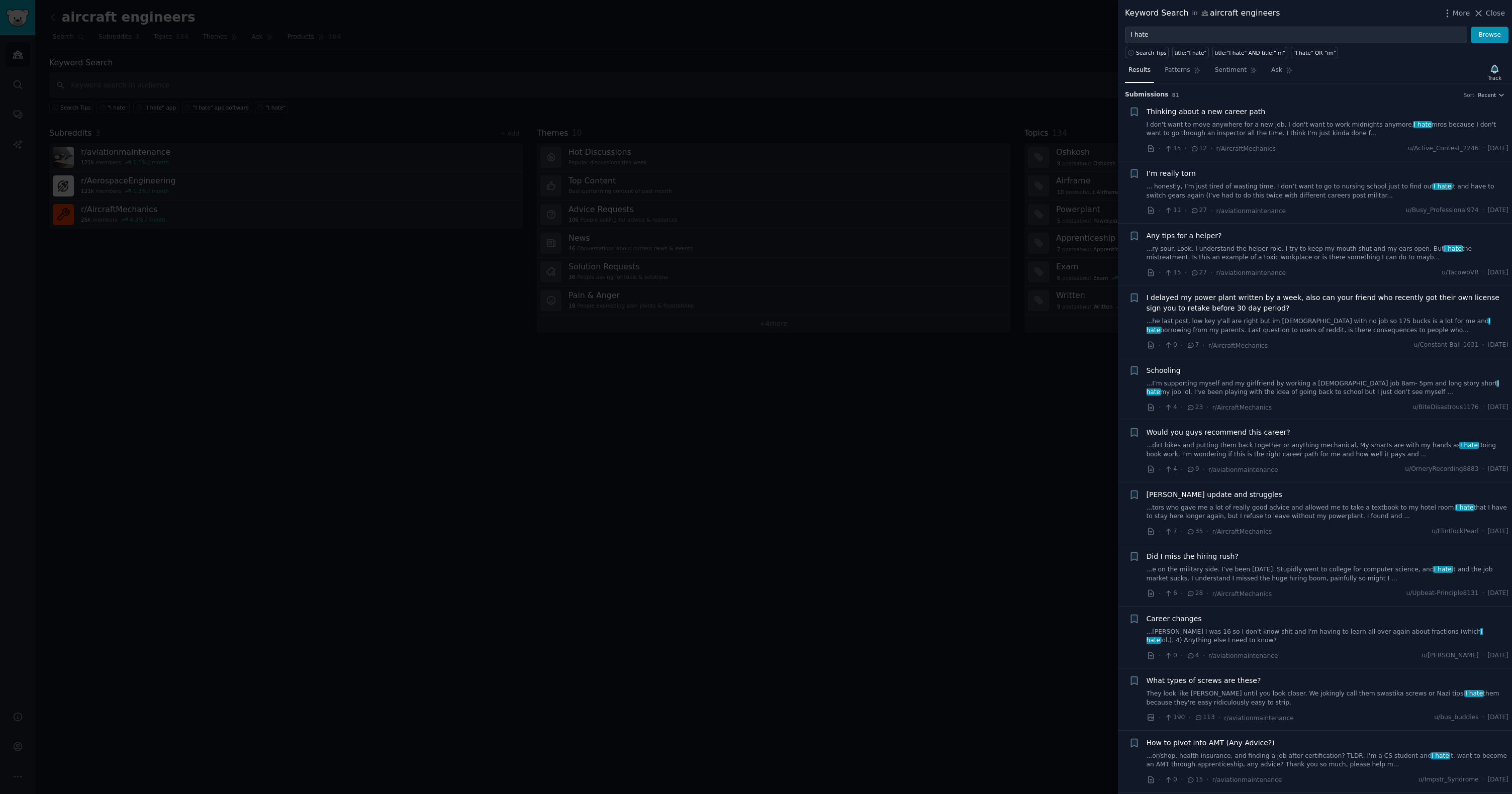
click at [1296, 136] on link "I don't want to move anywhere for a new job. I don't want to work midnights any…" at bounding box center [1327, 129] width 363 height 18
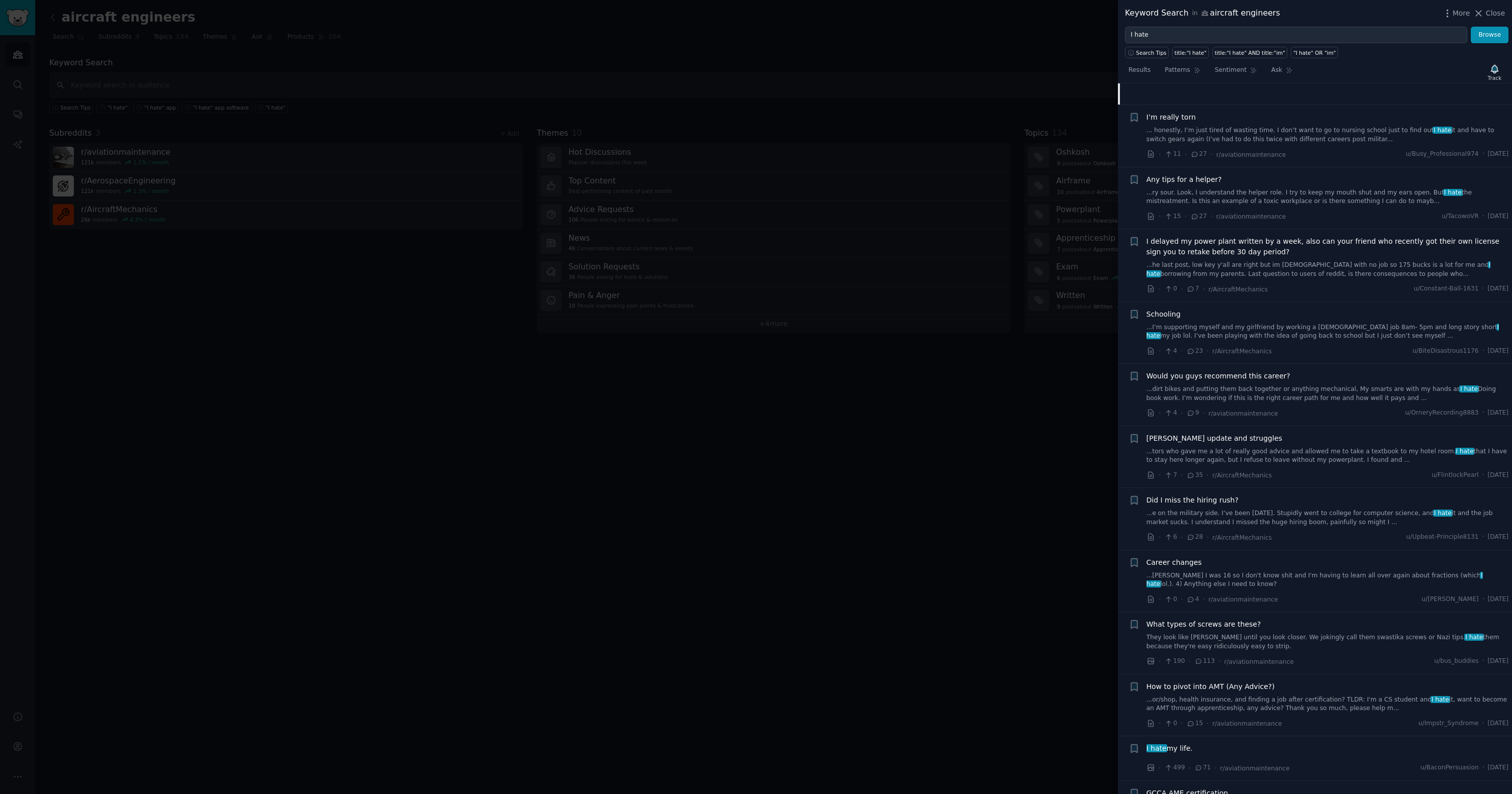
scroll to position [309, 0]
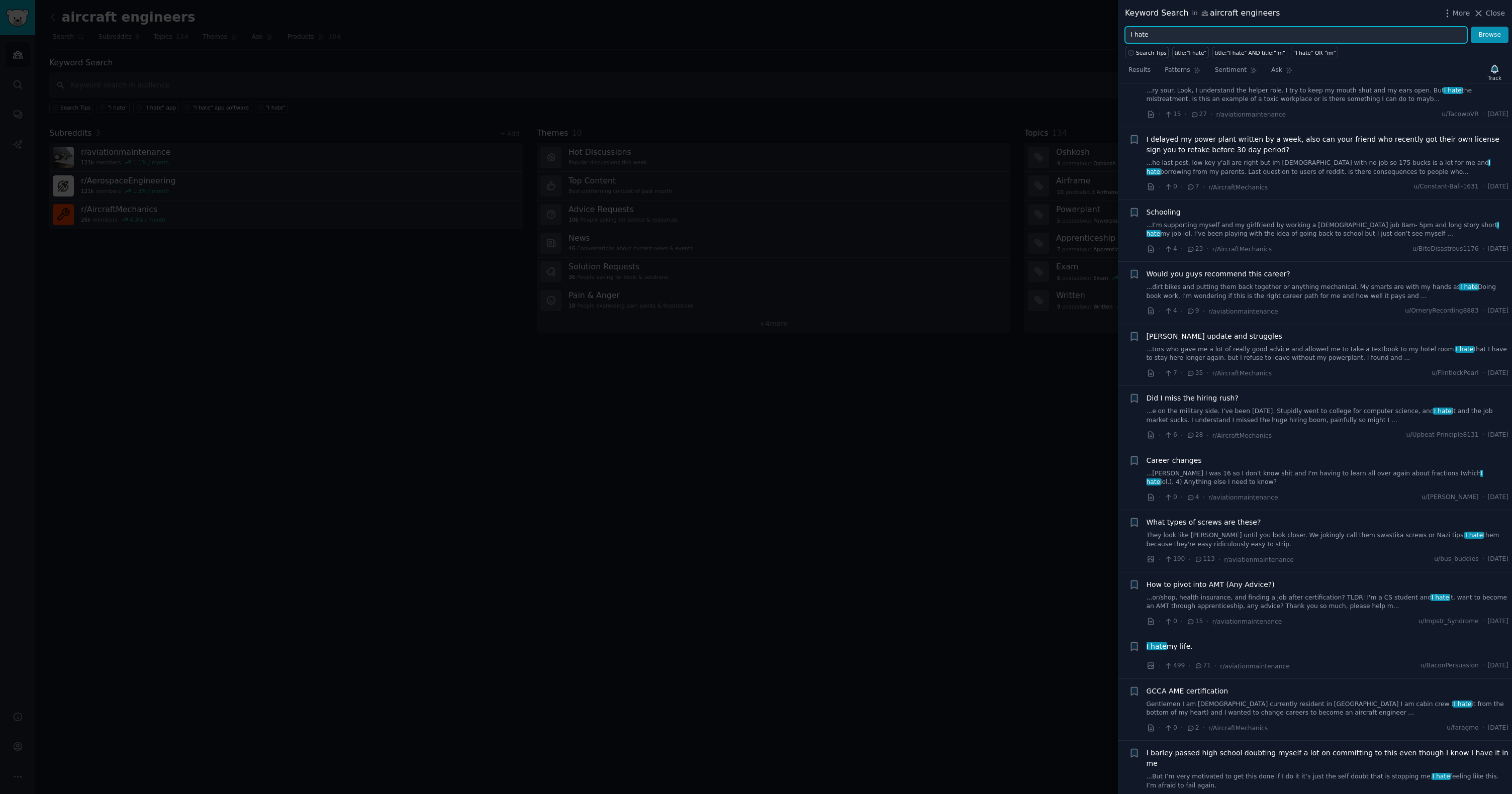
click at [1218, 33] on input "I hate" at bounding box center [1296, 35] width 342 height 17
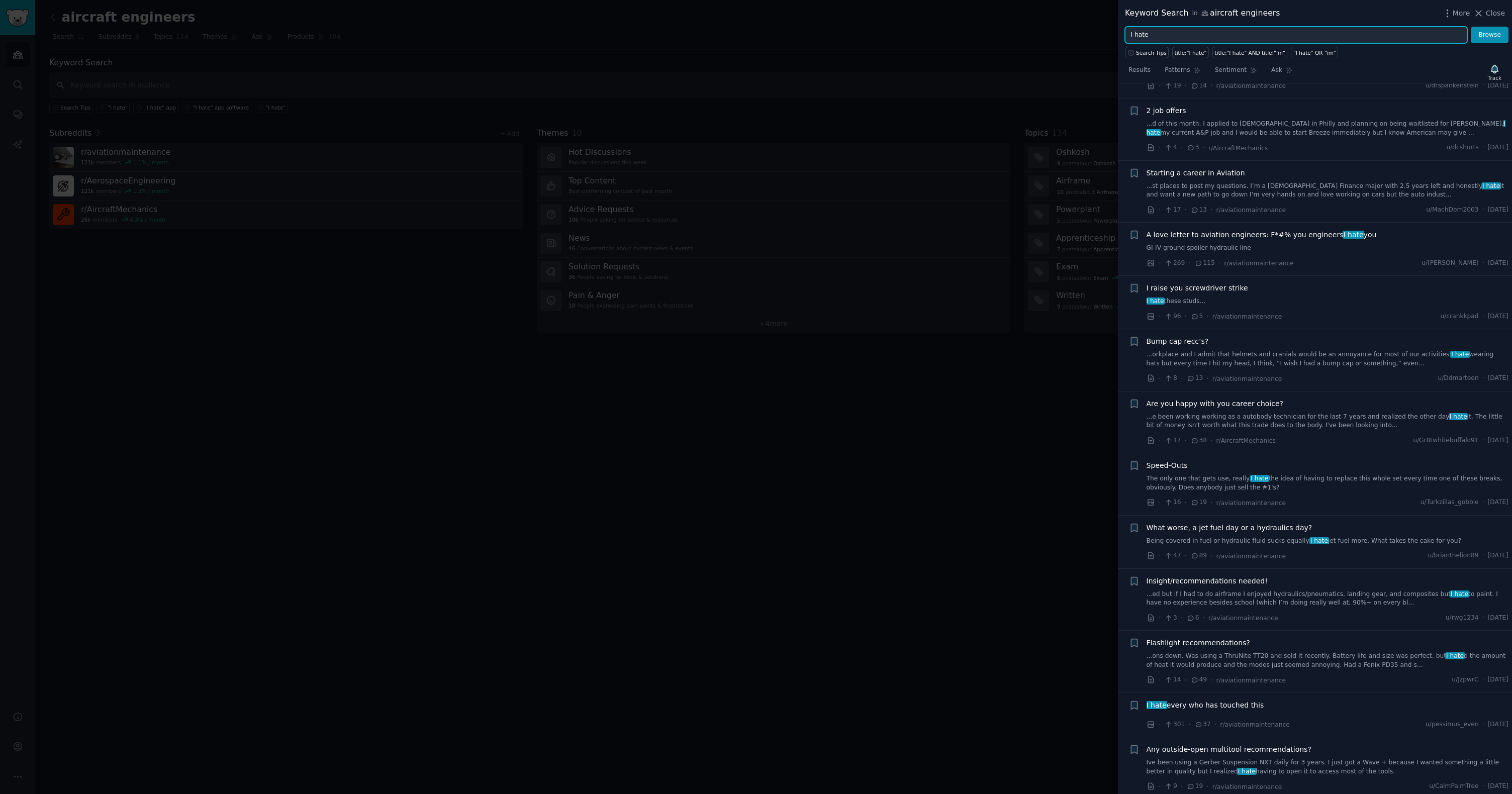
scroll to position [2302, 0]
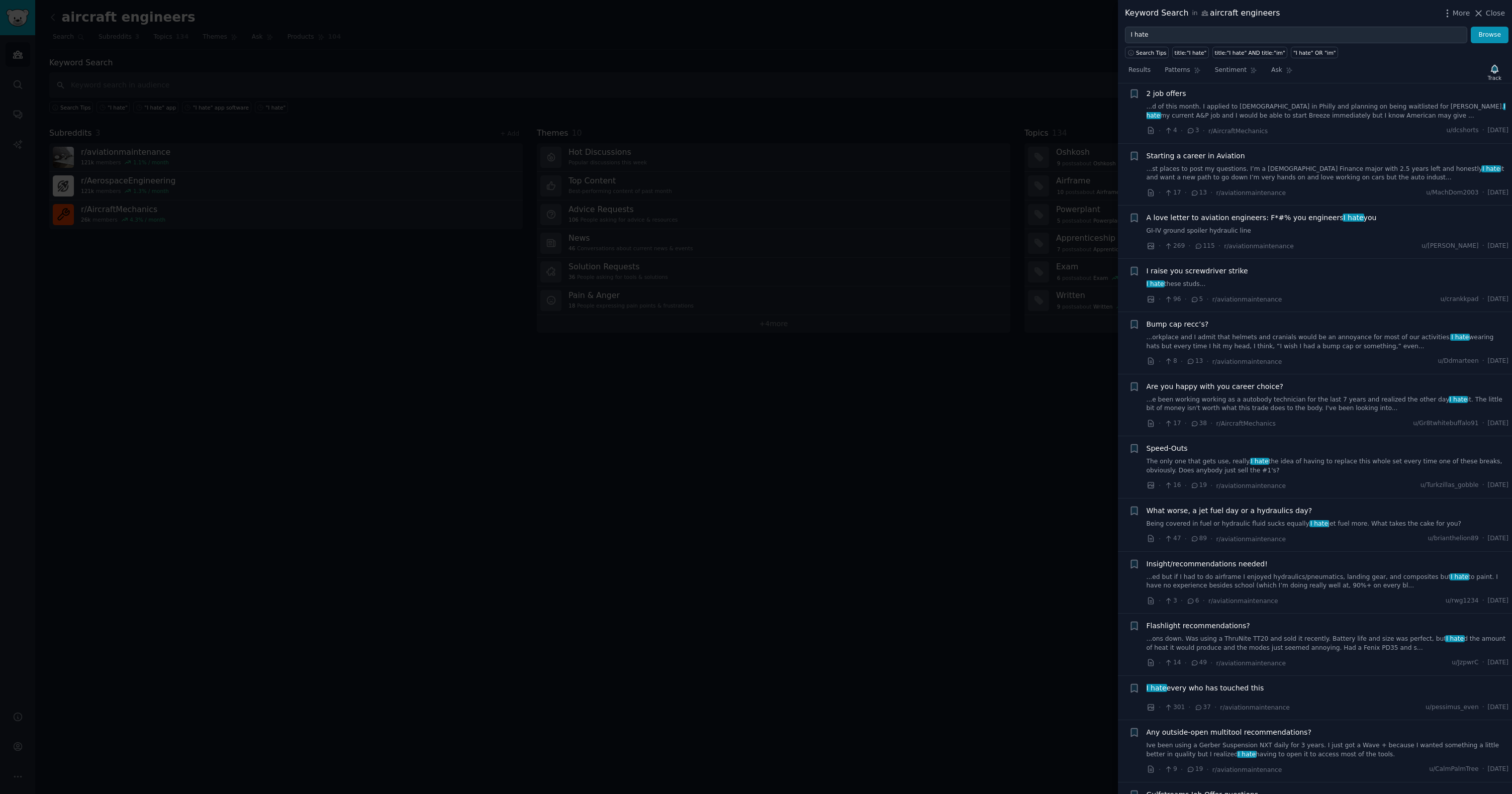
click at [451, 53] on div at bounding box center [756, 397] width 1512 height 794
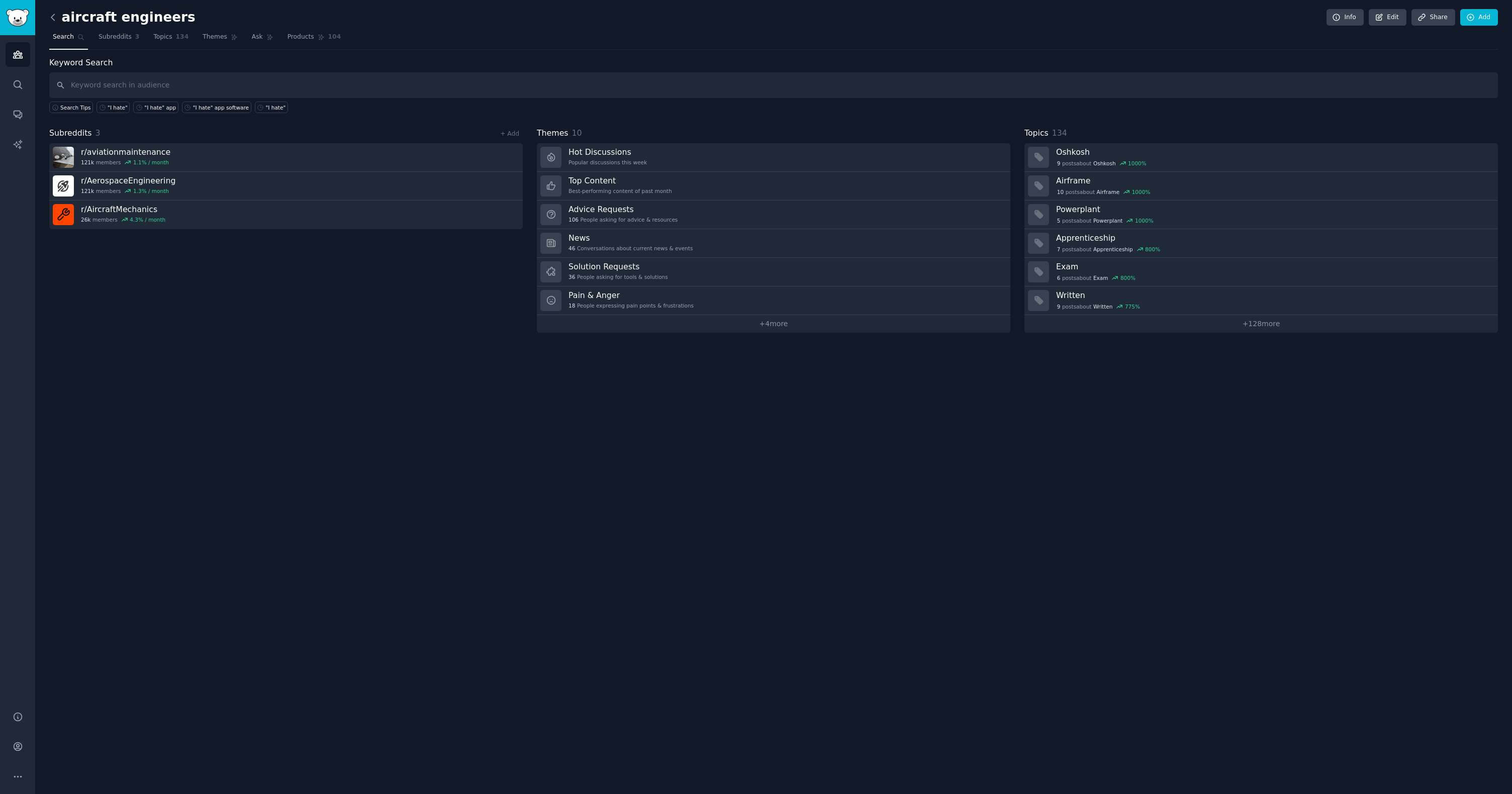
click at [53, 21] on icon at bounding box center [53, 18] width 10 height 10
